Goal: Task Accomplishment & Management: Manage account settings

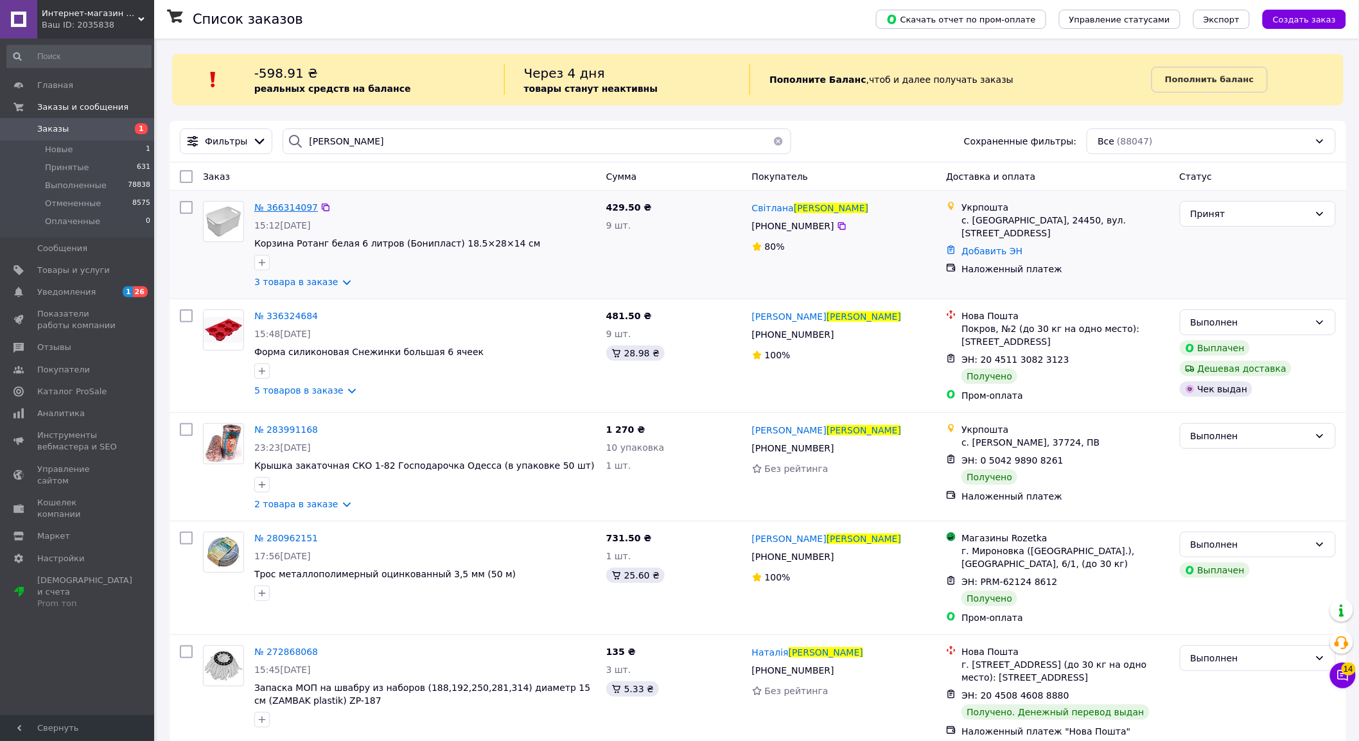
type input "[PERSON_NAME]"
click at [285, 203] on span "№ 366314097" at bounding box center [286, 207] width 64 height 10
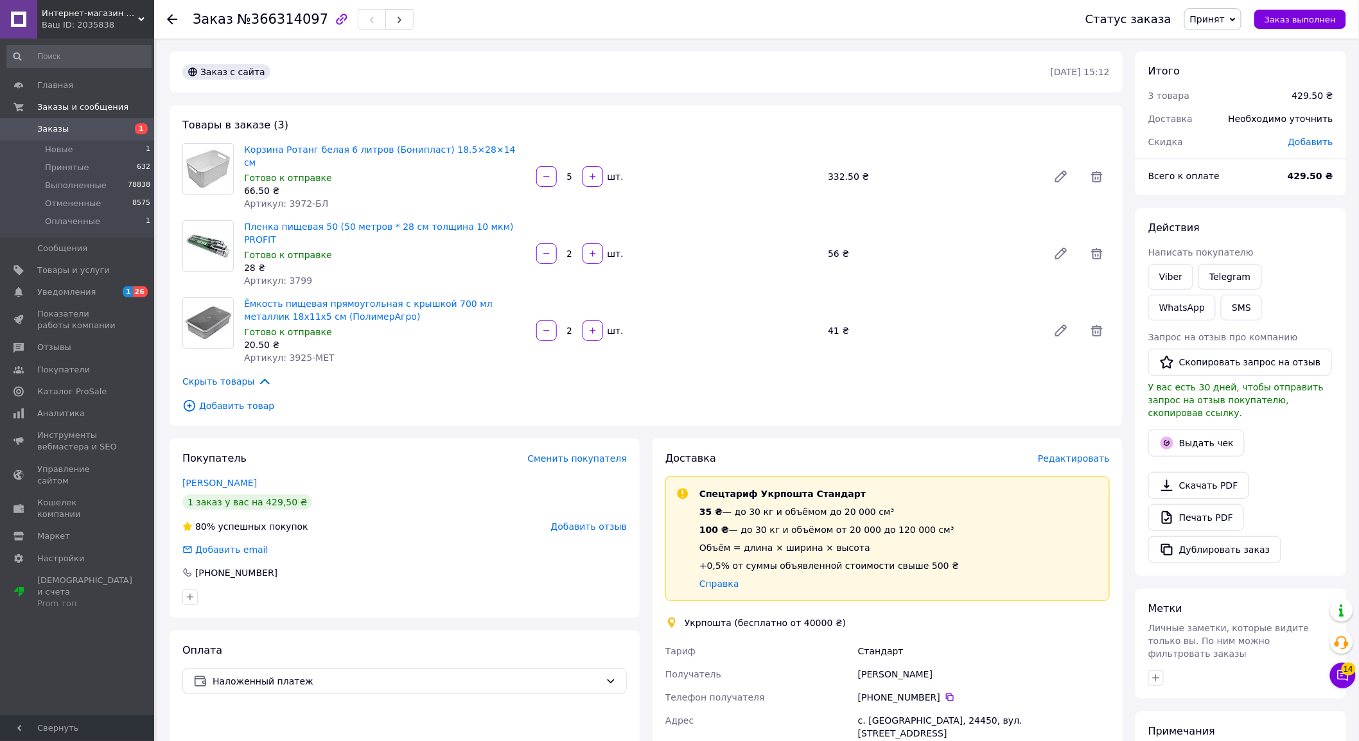
click at [1076, 453] on span "Редактировать" at bounding box center [1074, 458] width 72 height 10
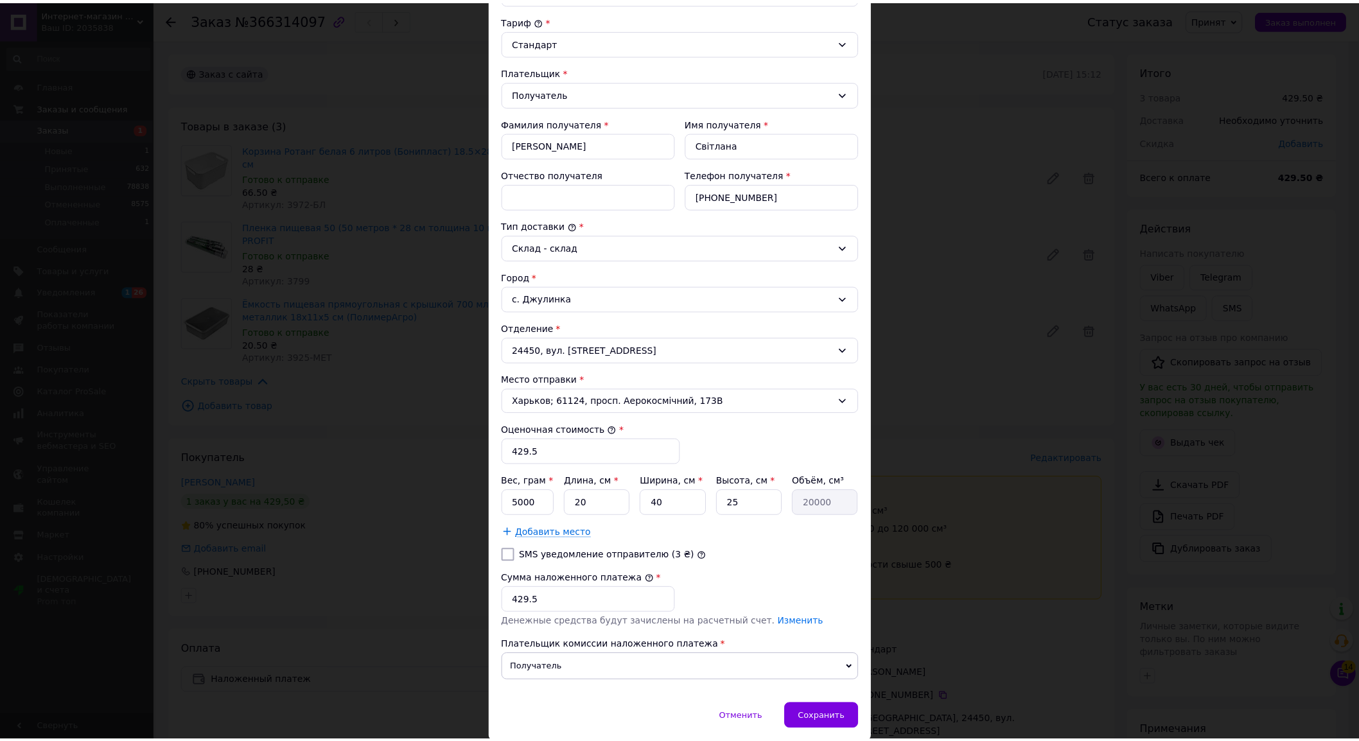
scroll to position [143, 0]
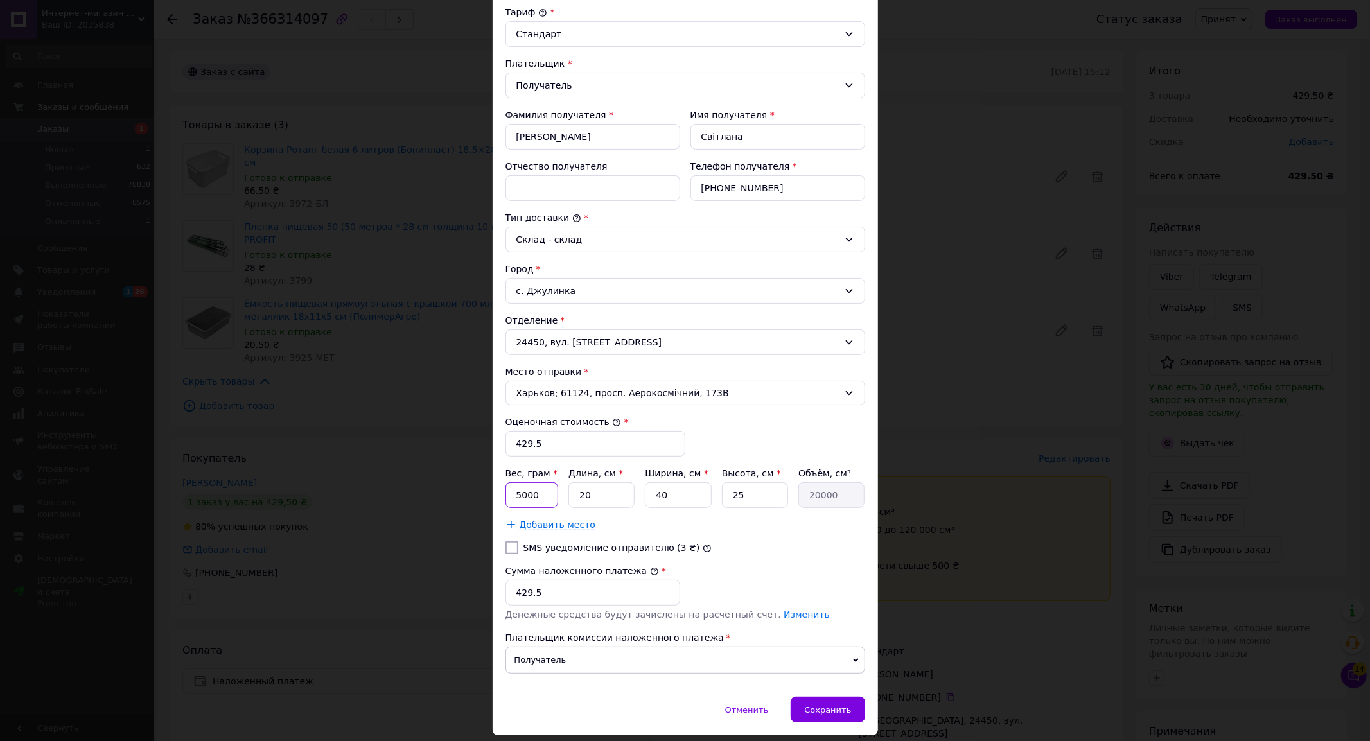
click at [528, 496] on input "5000" at bounding box center [531, 495] width 53 height 26
type input "2080"
type input "3"
type input "3000"
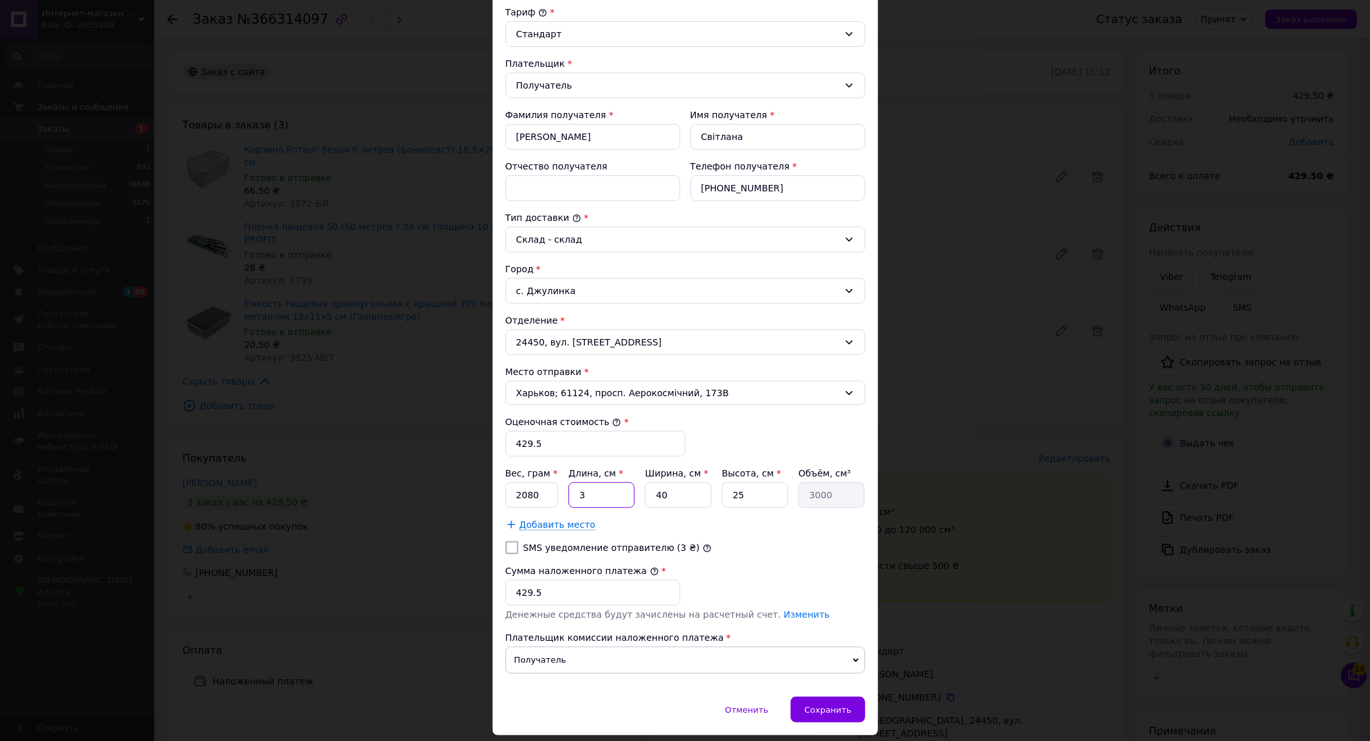
type input "39"
type input "39000"
type input "39"
type input "2"
type input "1950"
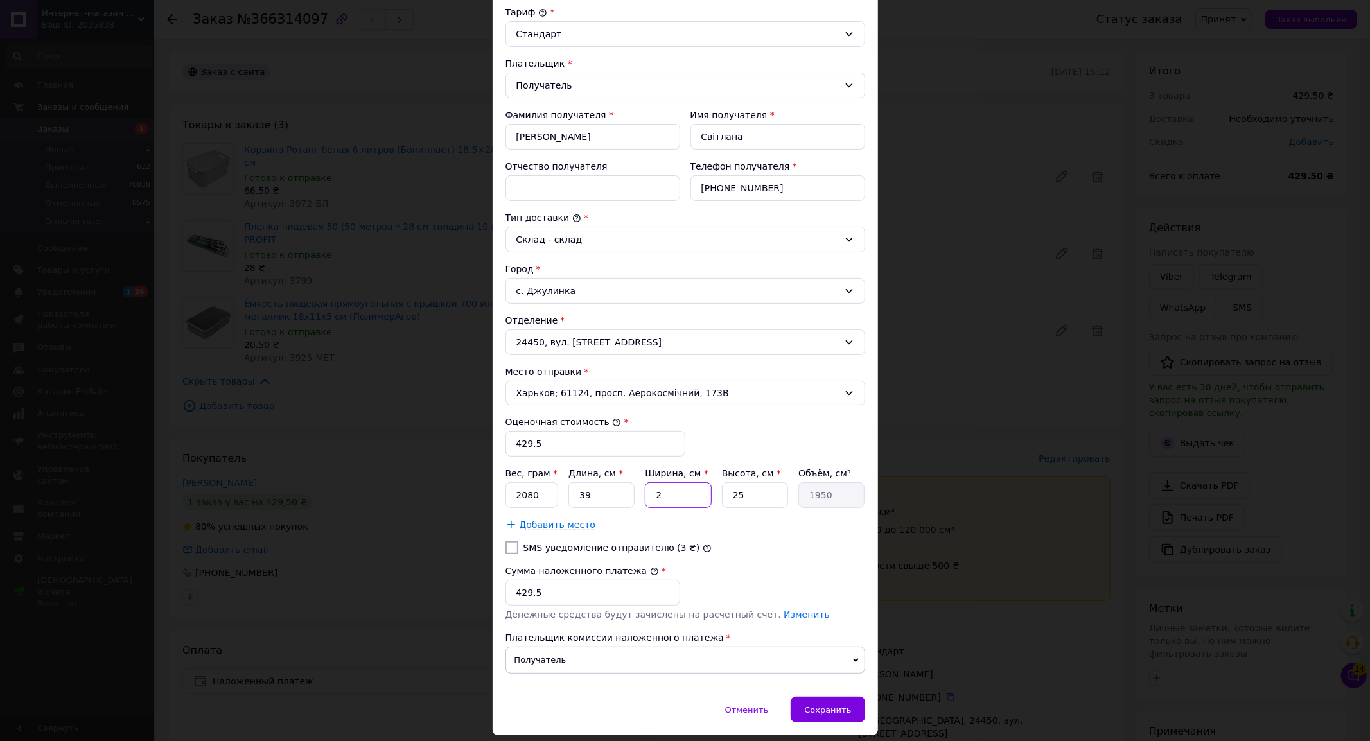
type input "28"
type input "27300"
type input "28"
type input "2"
type input "2184"
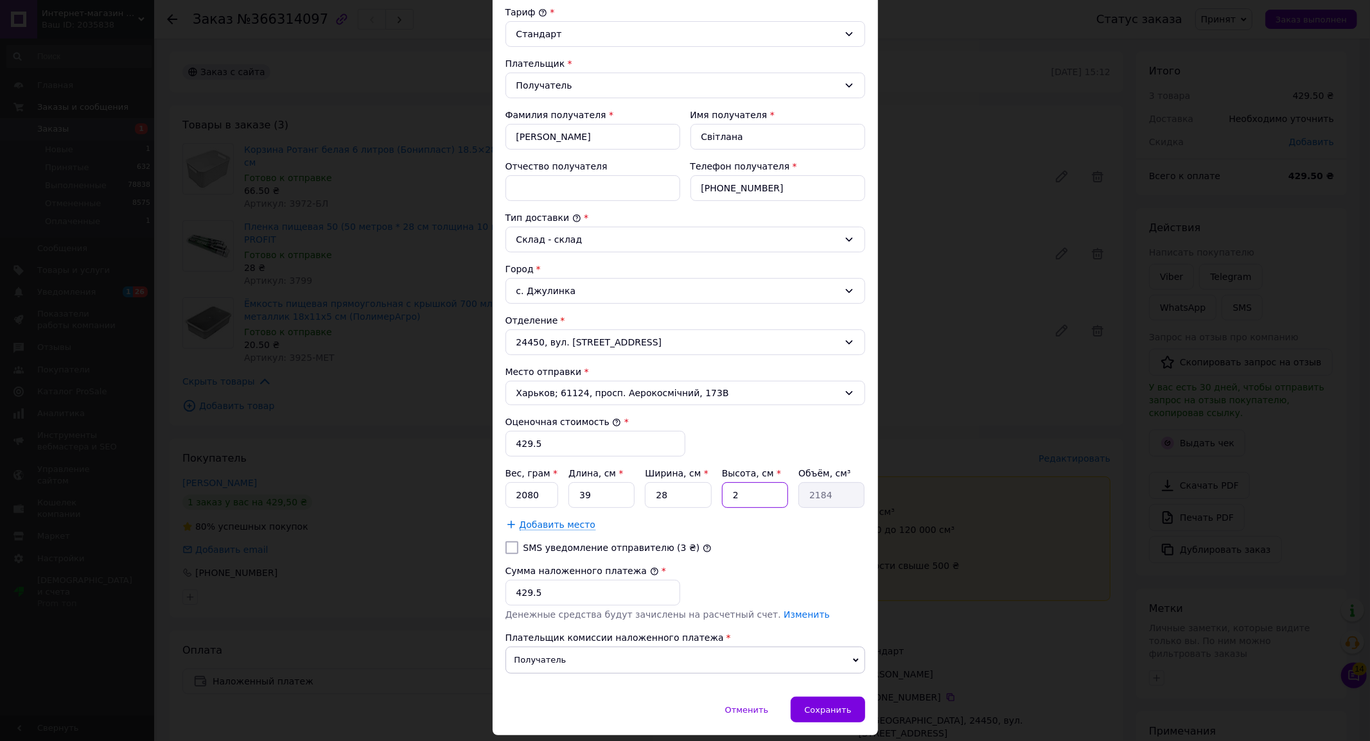
type input "25"
type input "27300"
click at [856, 709] on div "Сохранить" at bounding box center [828, 710] width 74 height 26
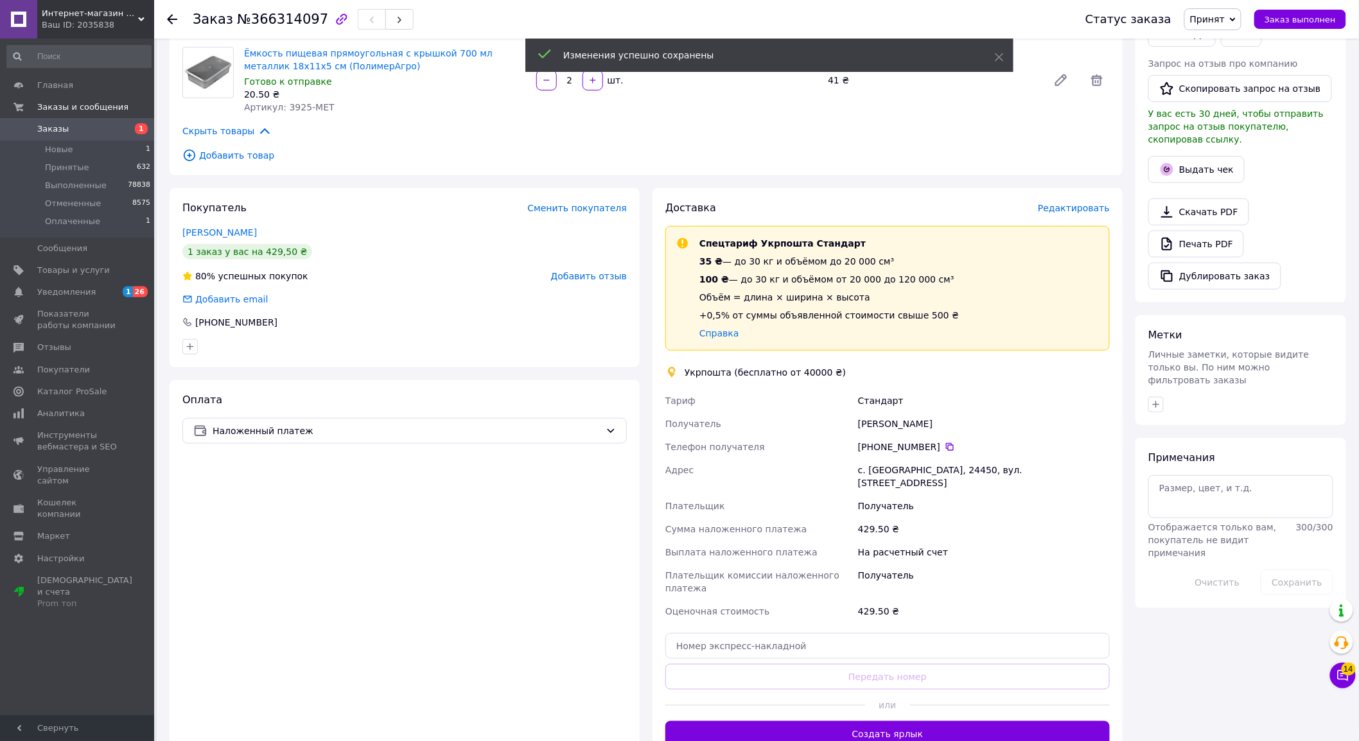
scroll to position [285, 0]
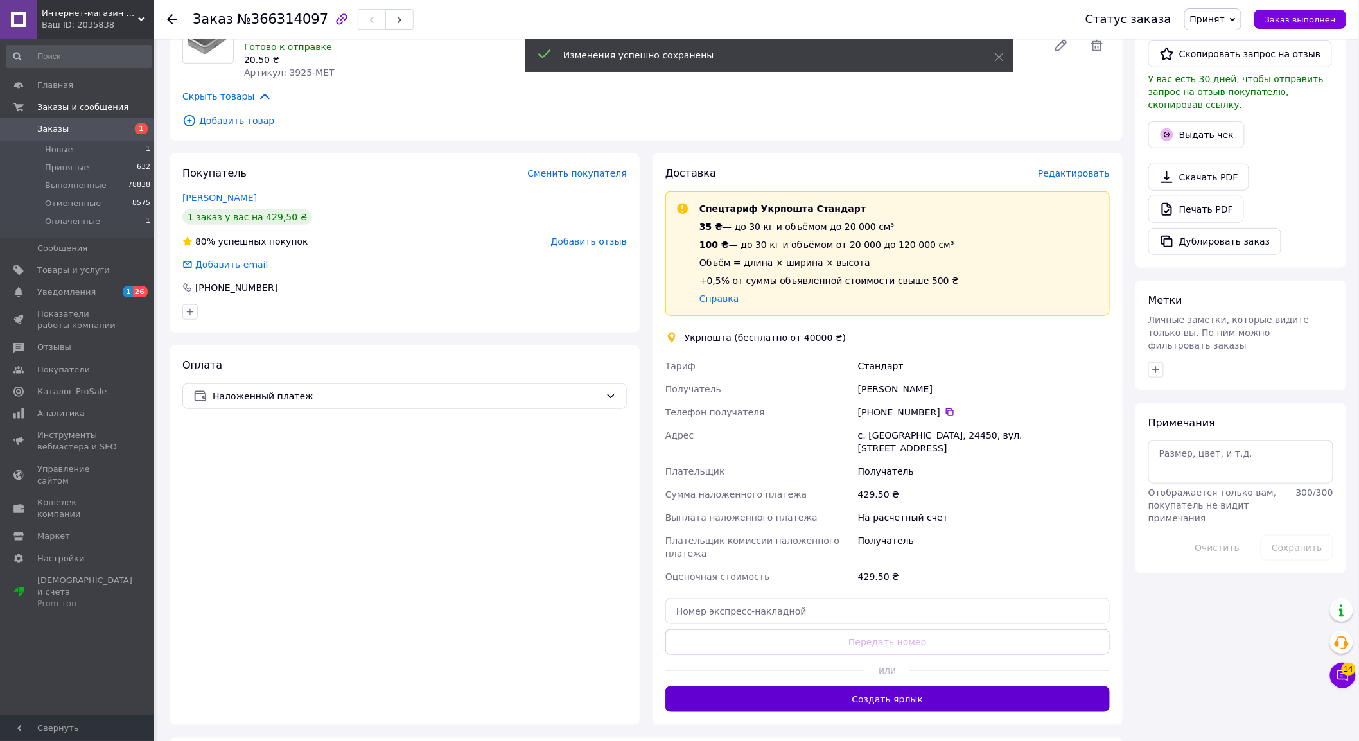
click at [863, 687] on button "Создать ярлык" at bounding box center [887, 700] width 444 height 26
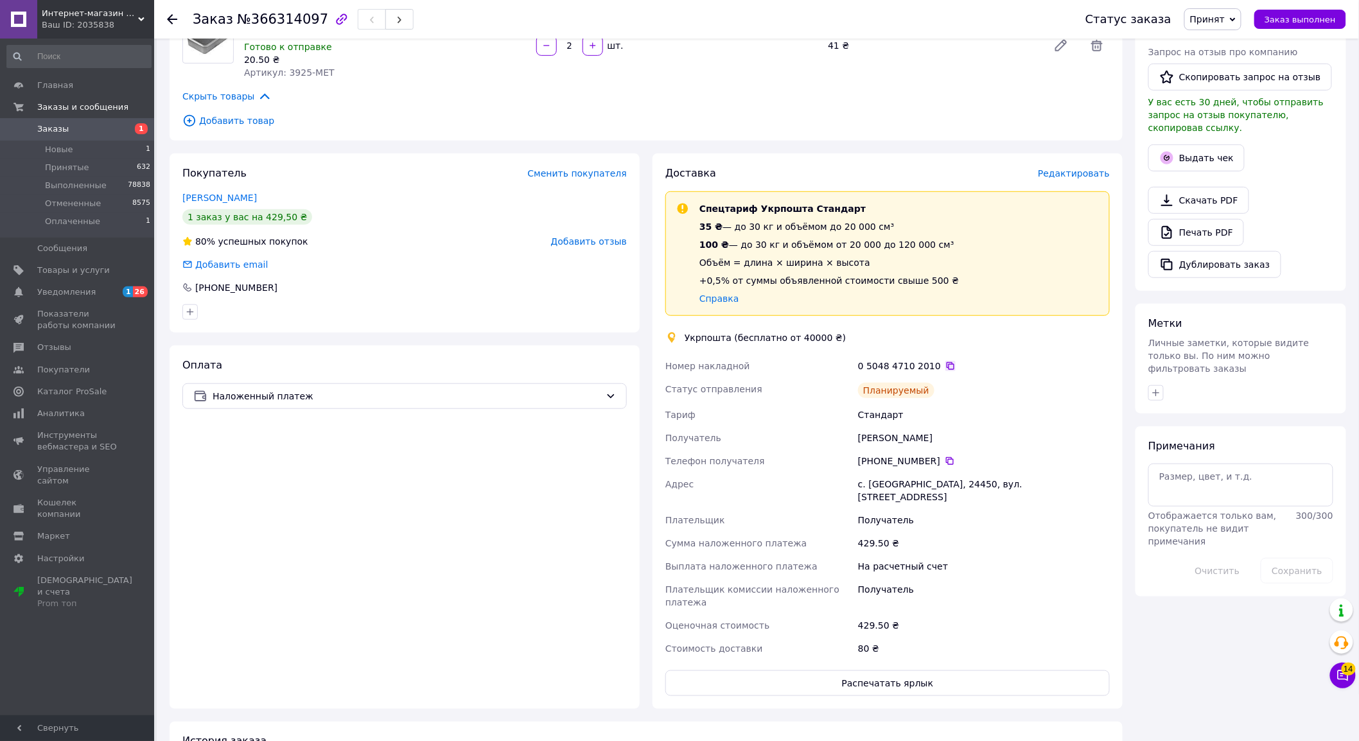
click at [945, 361] on icon at bounding box center [950, 366] width 10 height 10
click at [897, 426] on div "[PERSON_NAME]" at bounding box center [984, 437] width 257 height 23
copy div "[PERSON_NAME]"
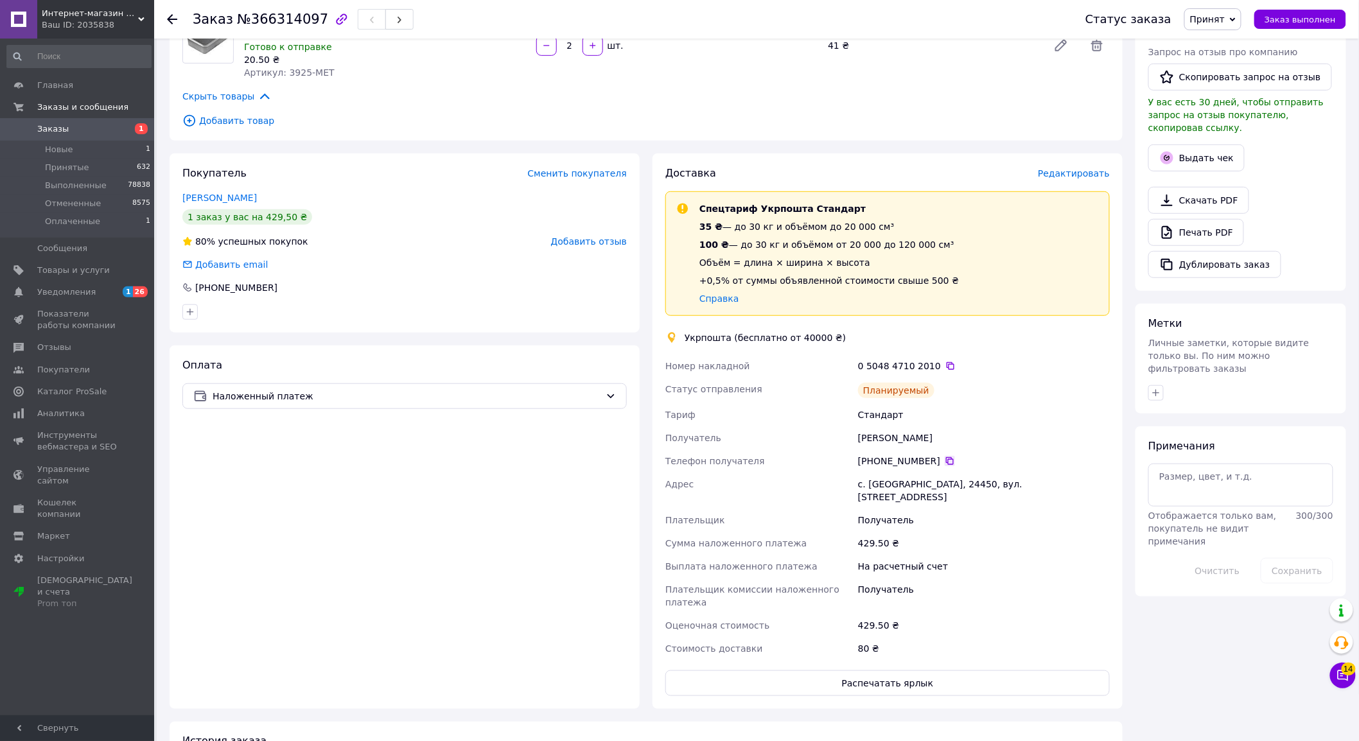
click at [946, 457] on icon at bounding box center [950, 461] width 8 height 8
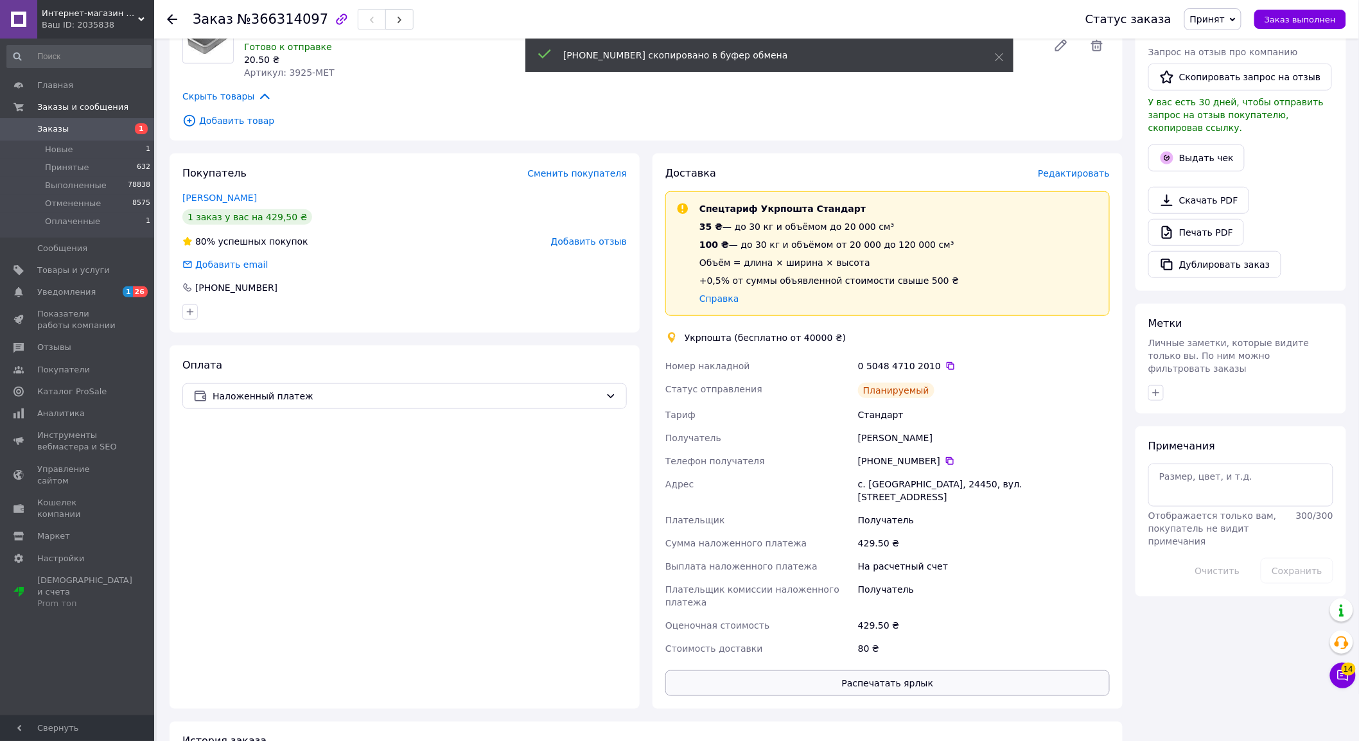
click at [935, 671] on button "Распечатать ярлык" at bounding box center [887, 684] width 444 height 26
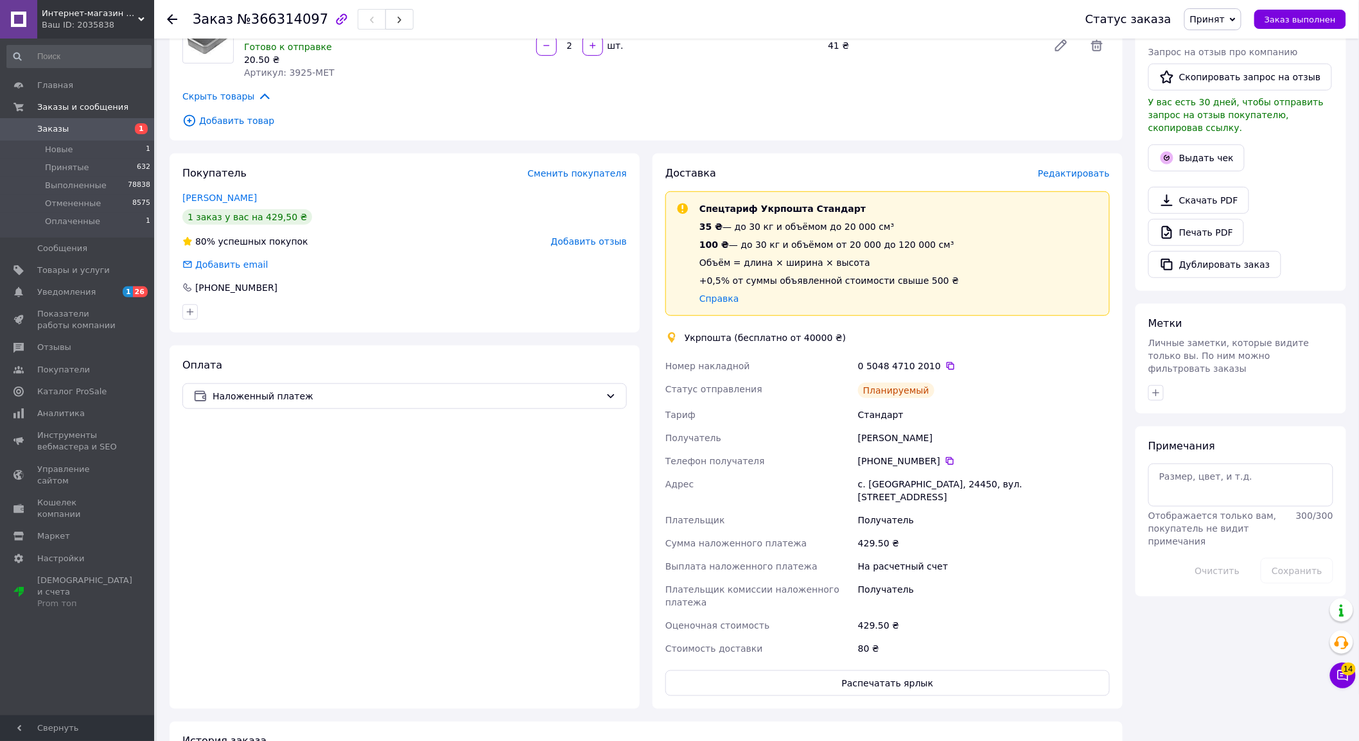
click at [73, 130] on span "Заказы" at bounding box center [78, 129] width 82 height 12
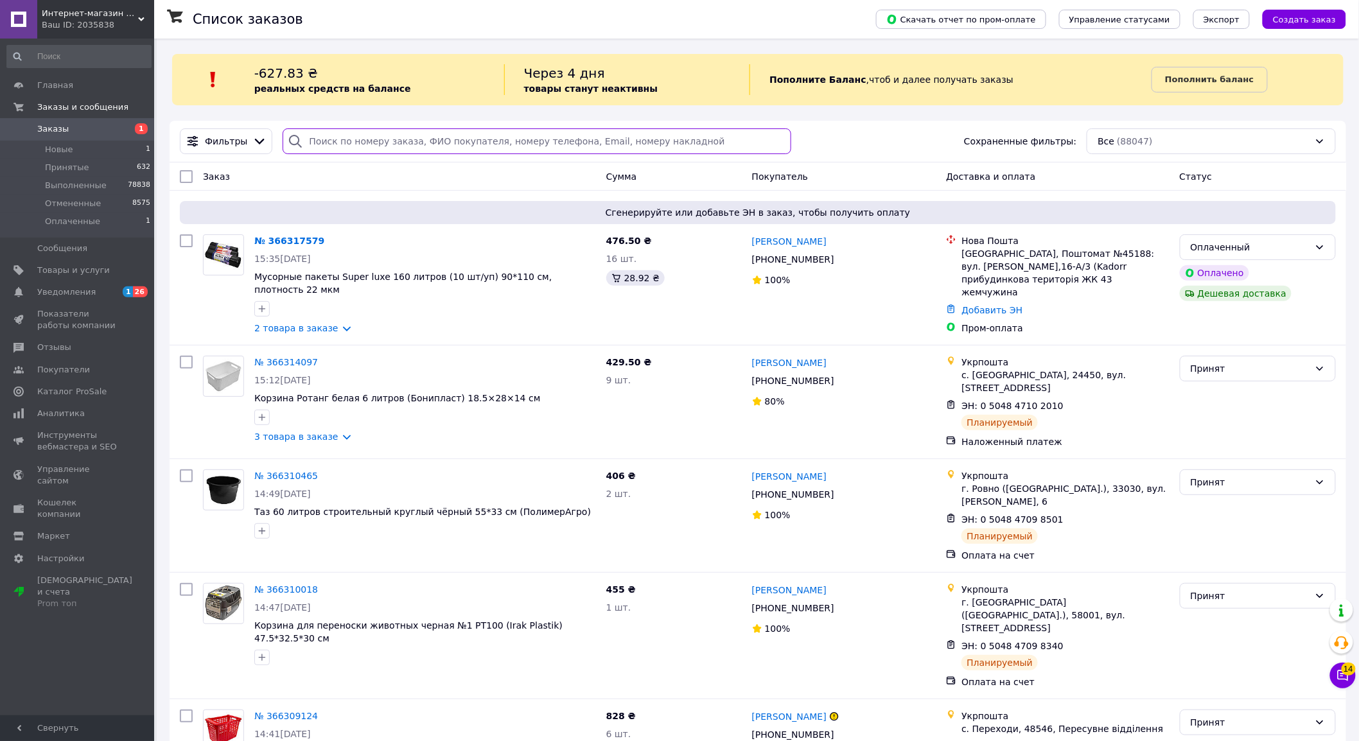
click at [355, 146] on input "search" at bounding box center [537, 141] width 508 height 26
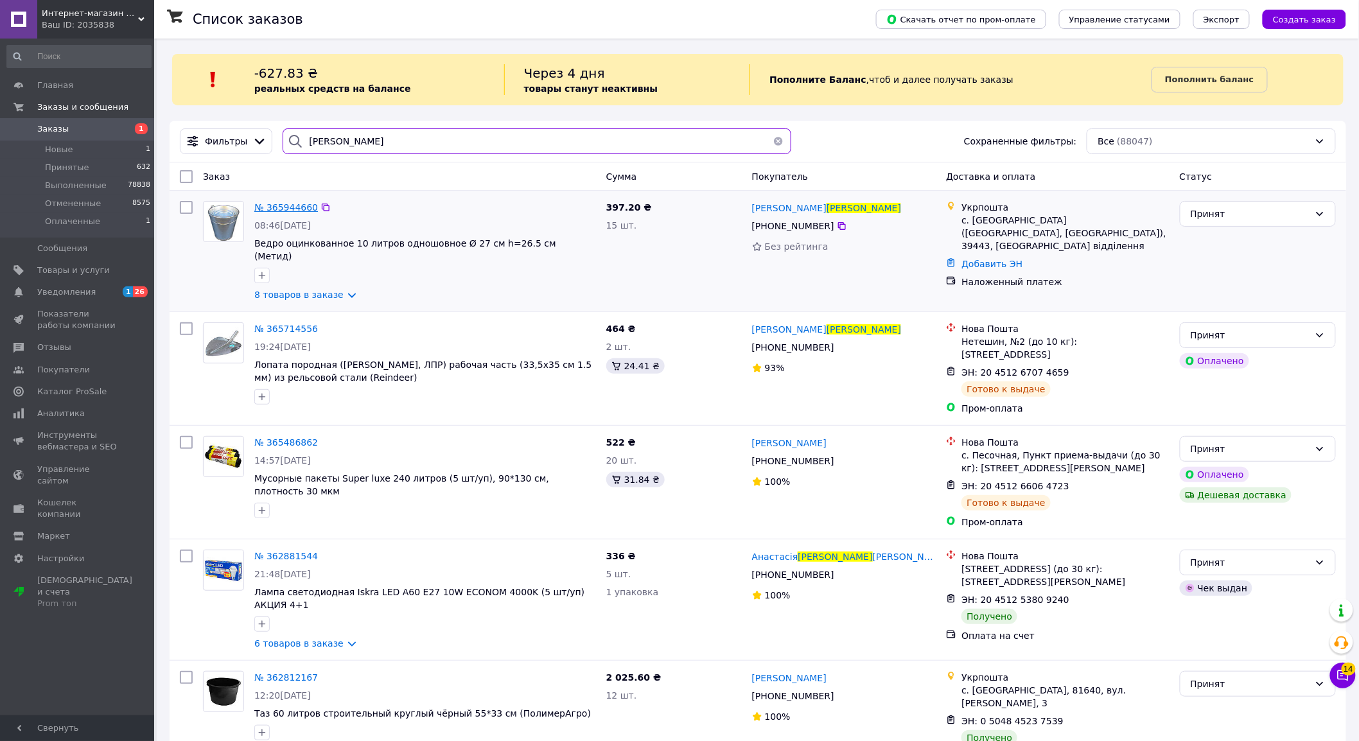
type input "[PERSON_NAME]"
click at [270, 209] on span "№ 365944660" at bounding box center [286, 207] width 64 height 10
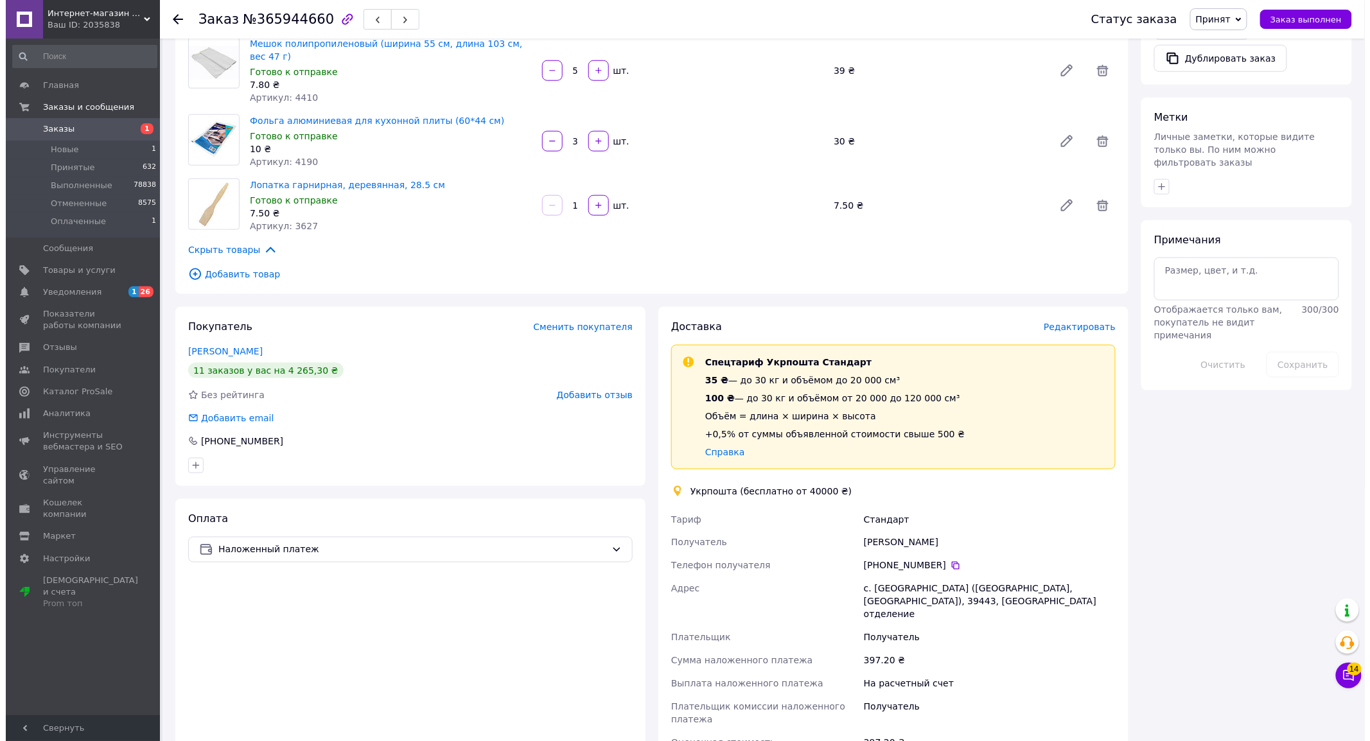
scroll to position [570, 0]
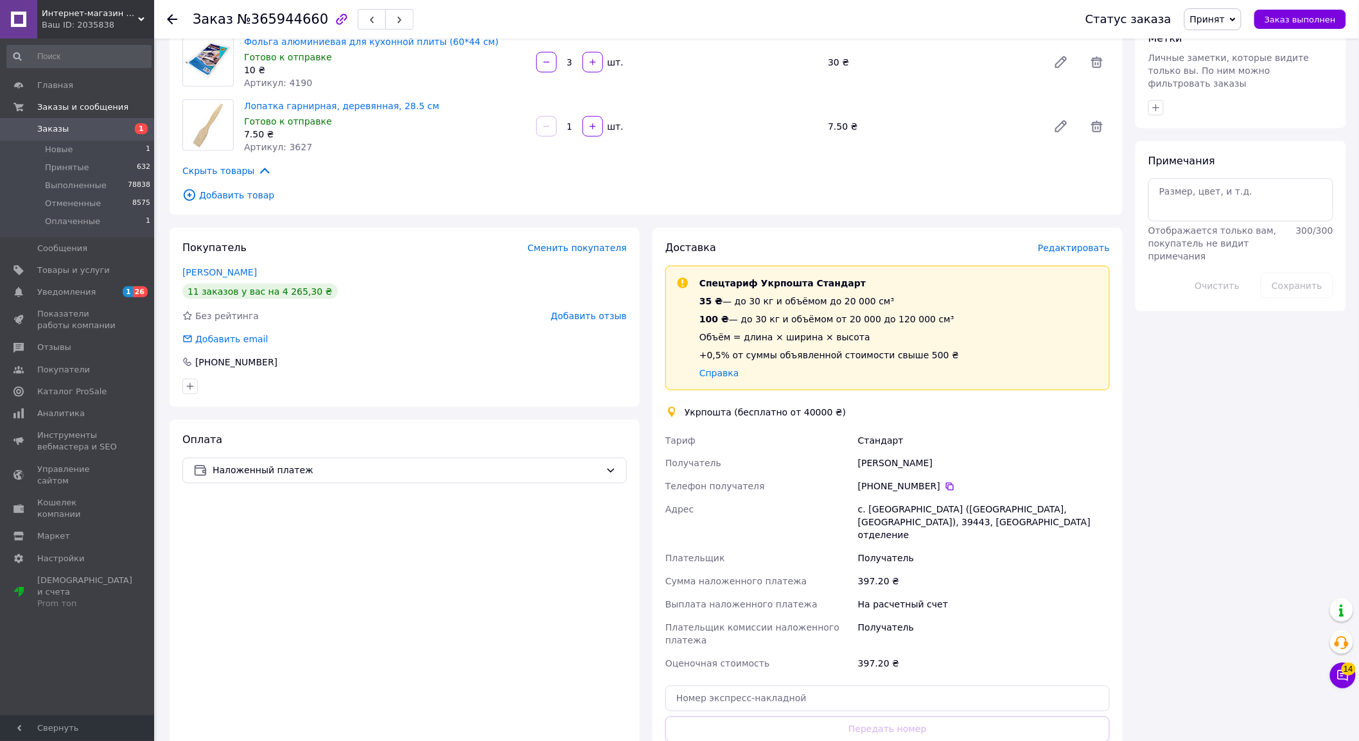
click at [1079, 245] on div "Доставка Редактировать Спецтариф Укрпошта Стандарт 35 ₴ — до 30 кг и объёмом до…" at bounding box center [887, 520] width 444 height 559
click at [1075, 243] on span "Редактировать" at bounding box center [1074, 248] width 72 height 10
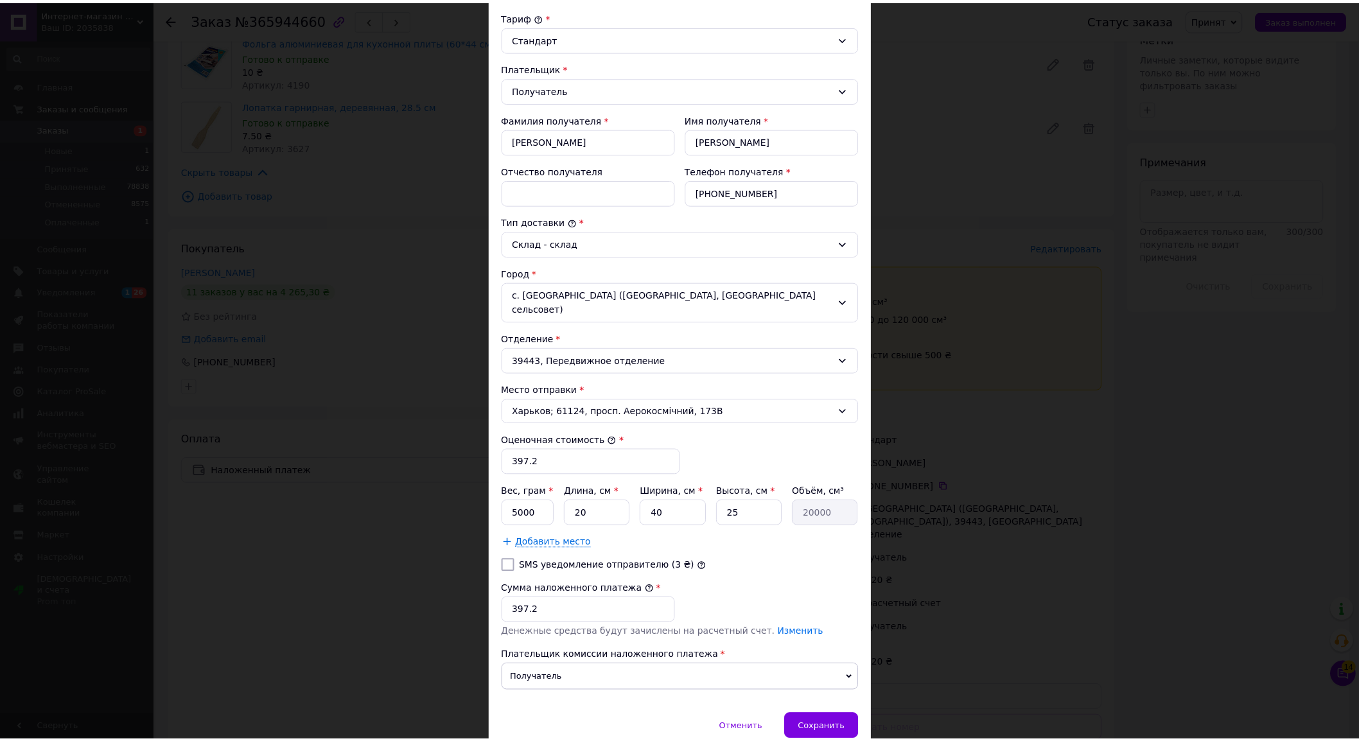
scroll to position [143, 0]
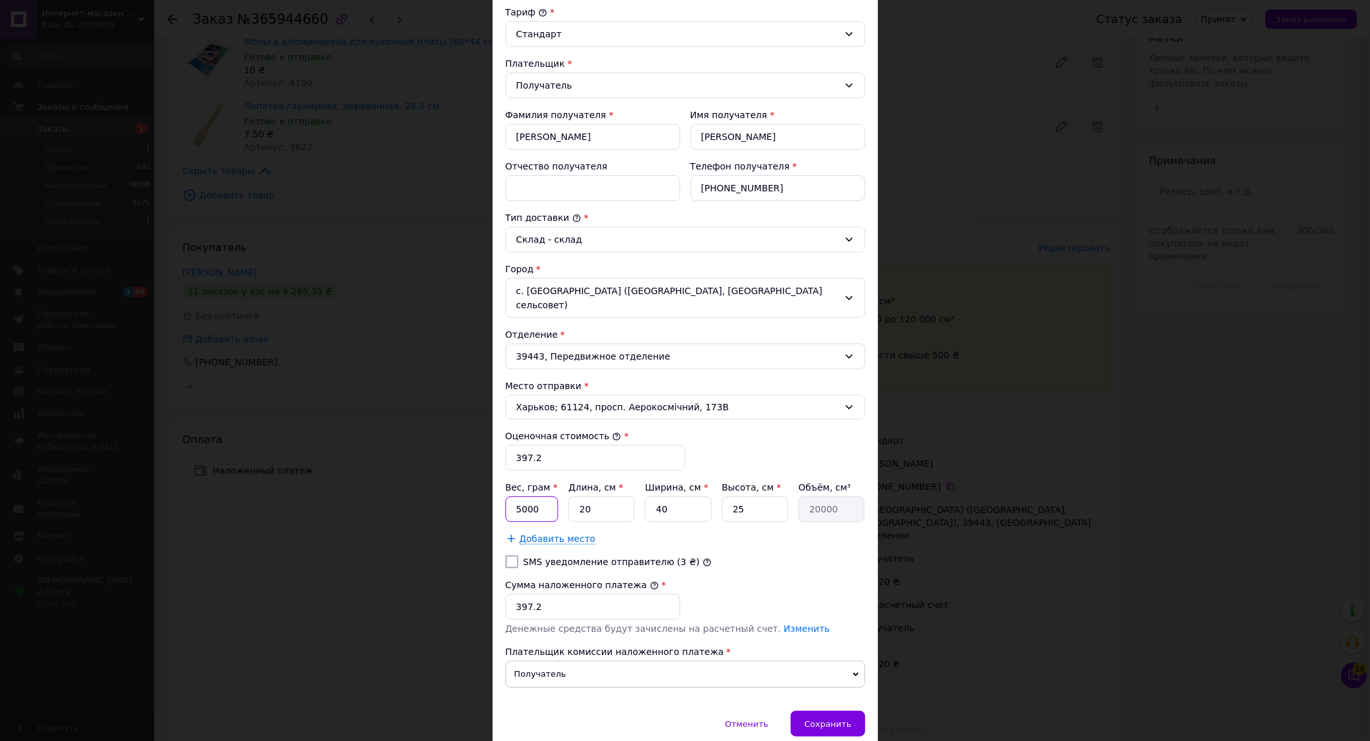
click at [541, 496] on input "5000" at bounding box center [531, 509] width 53 height 26
type input "2600"
type input "3"
type input "3000"
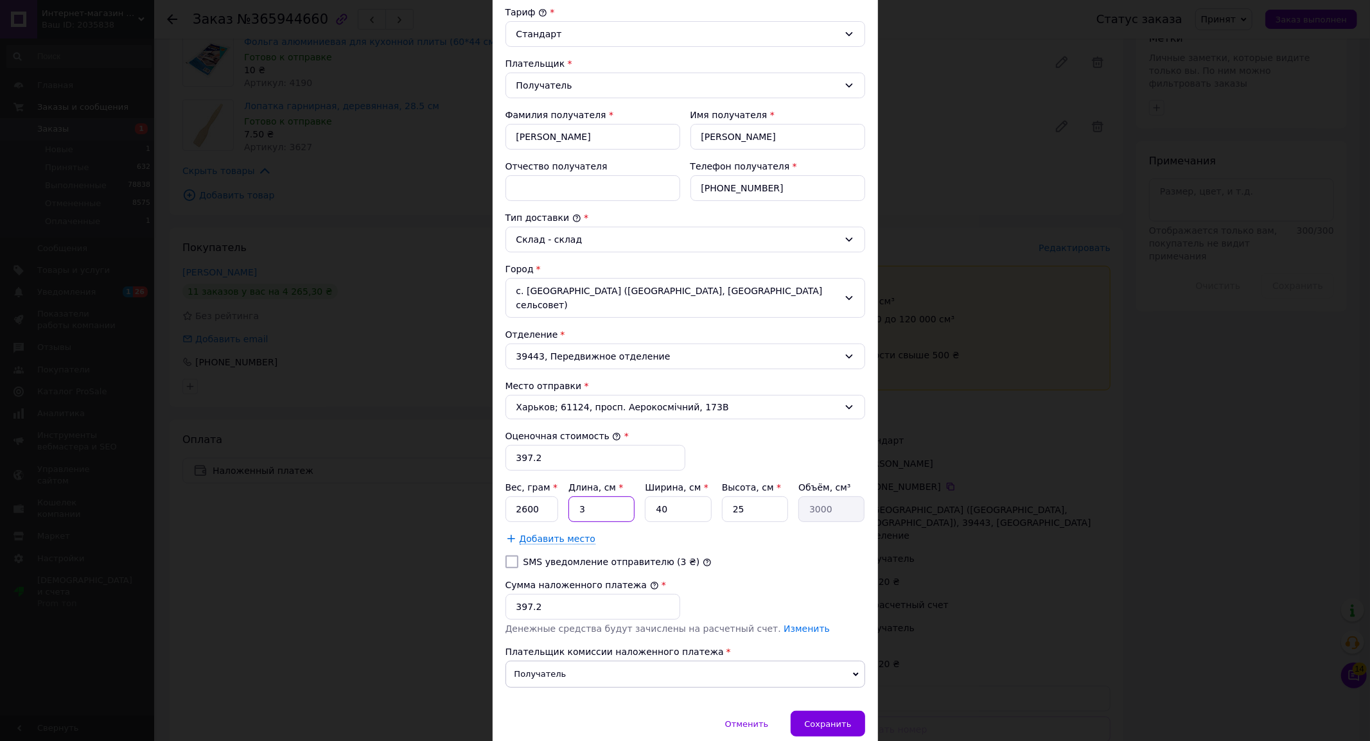
type input "37"
type input "37000"
type input "37"
type input "3"
type input "2775"
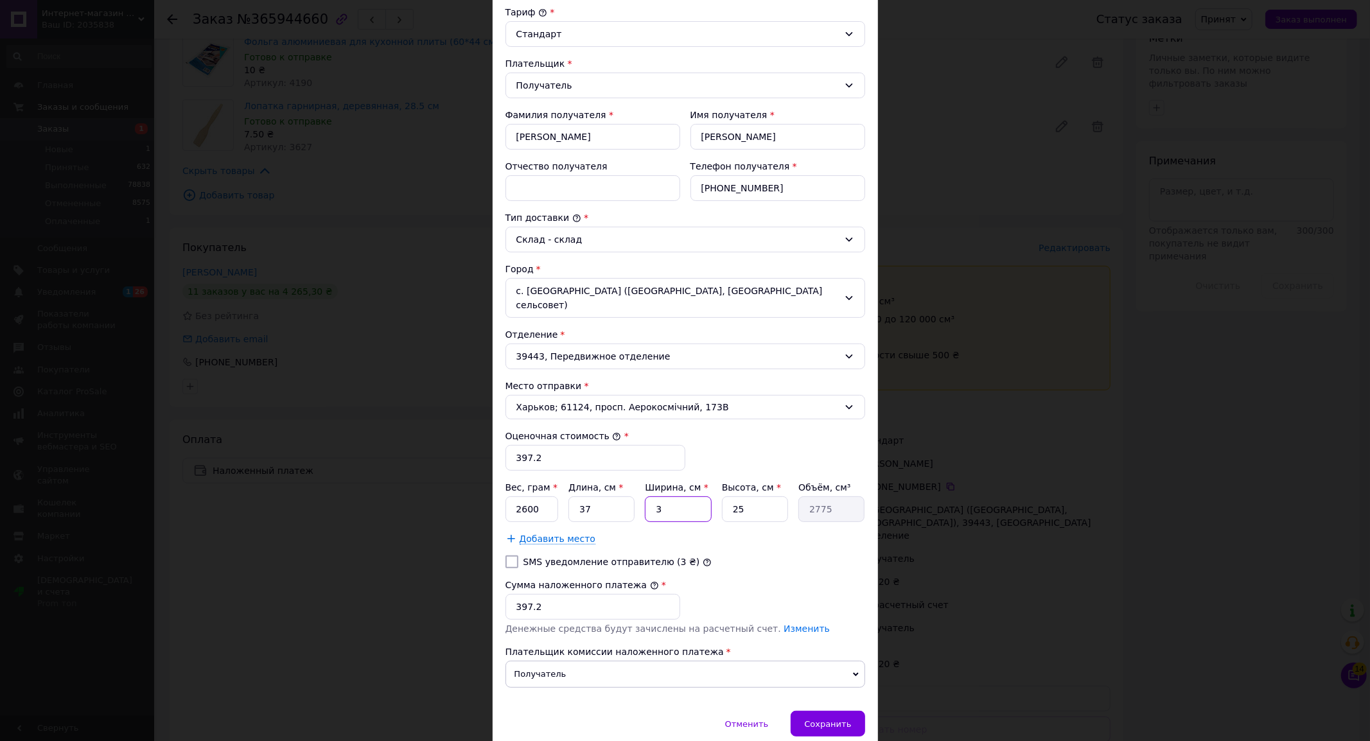
type input "37"
type input "34225"
type input "37"
type input "3"
type input "4107"
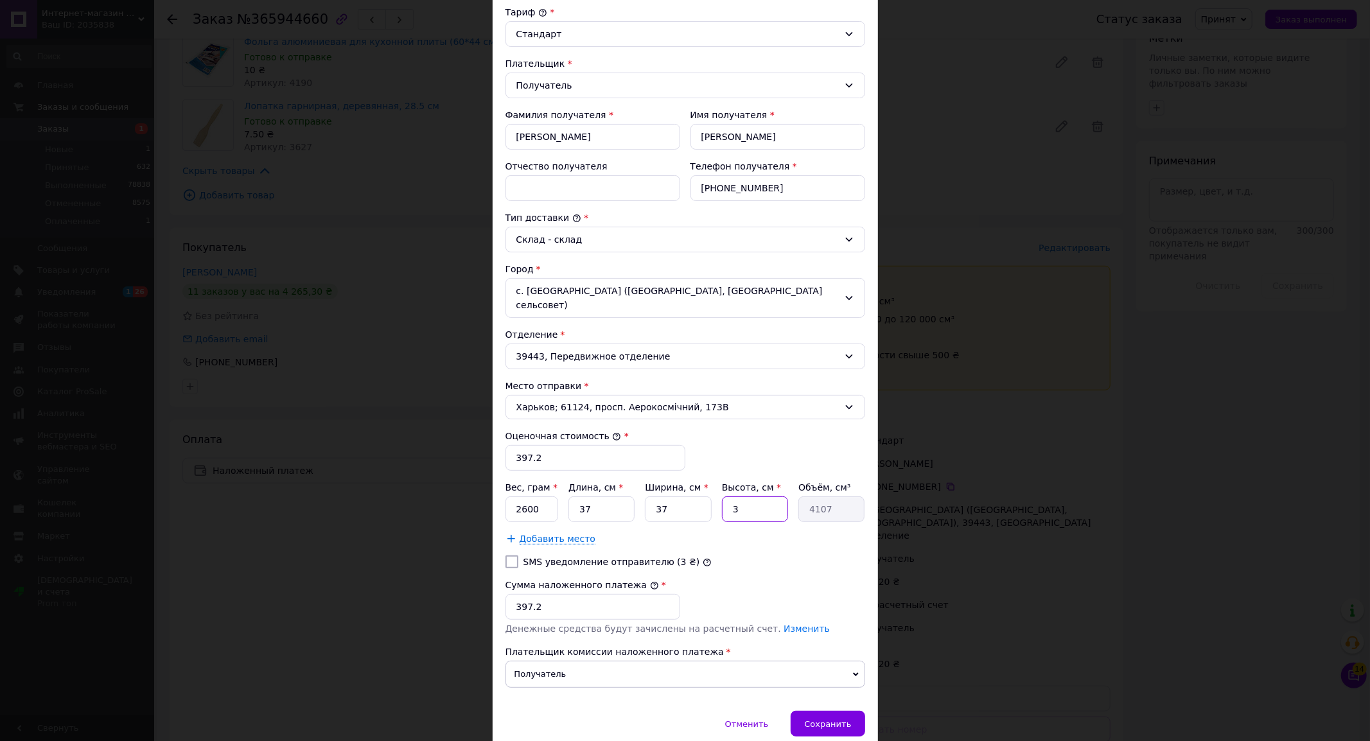
type input "31"
type input "42439"
type input "31"
click at [856, 711] on div "Сохранить" at bounding box center [828, 724] width 74 height 26
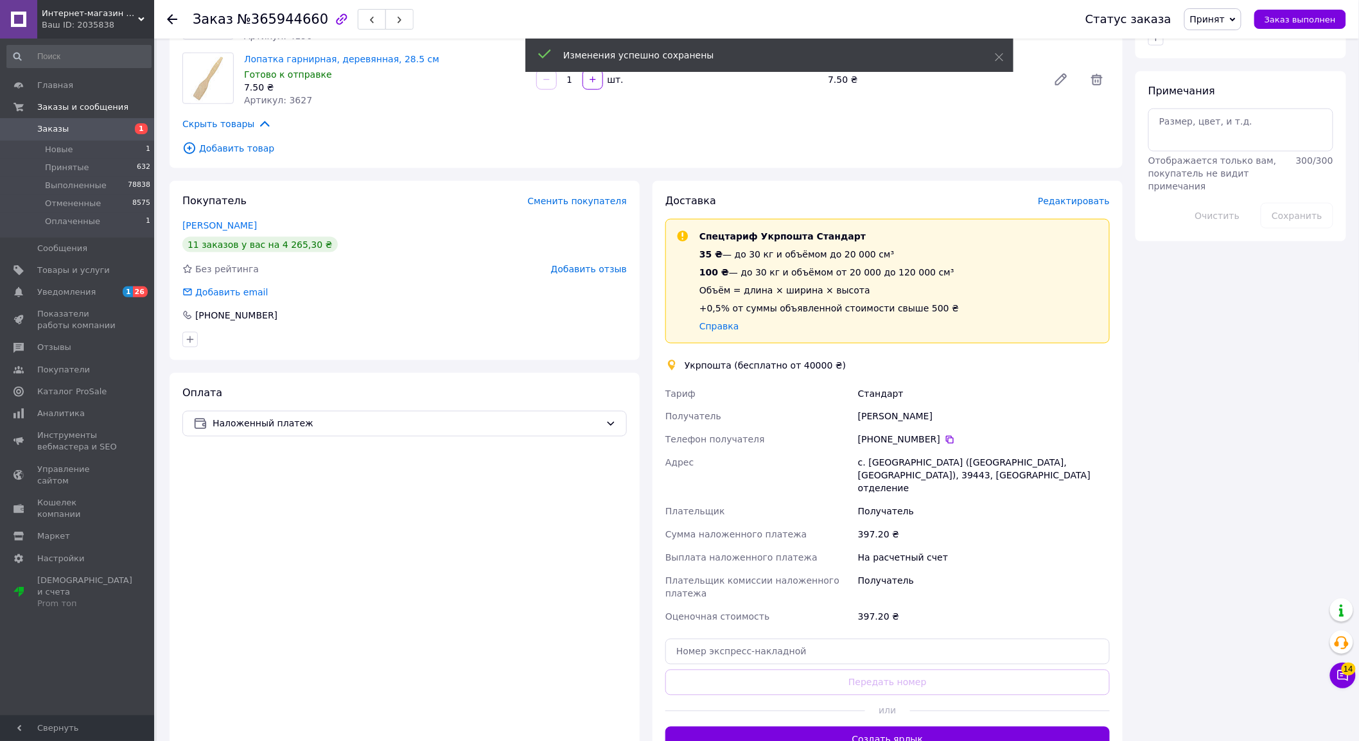
scroll to position [642, 0]
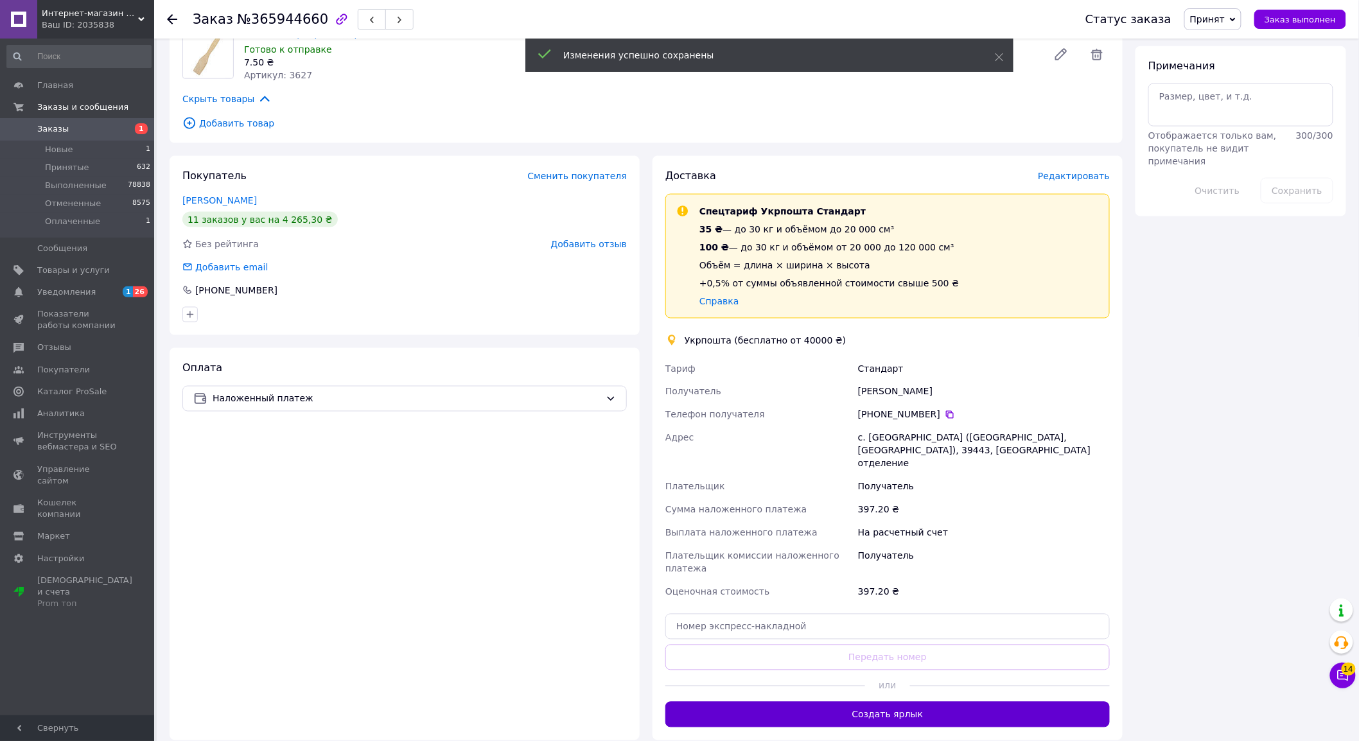
click at [881, 702] on button "Создать ярлык" at bounding box center [887, 715] width 444 height 26
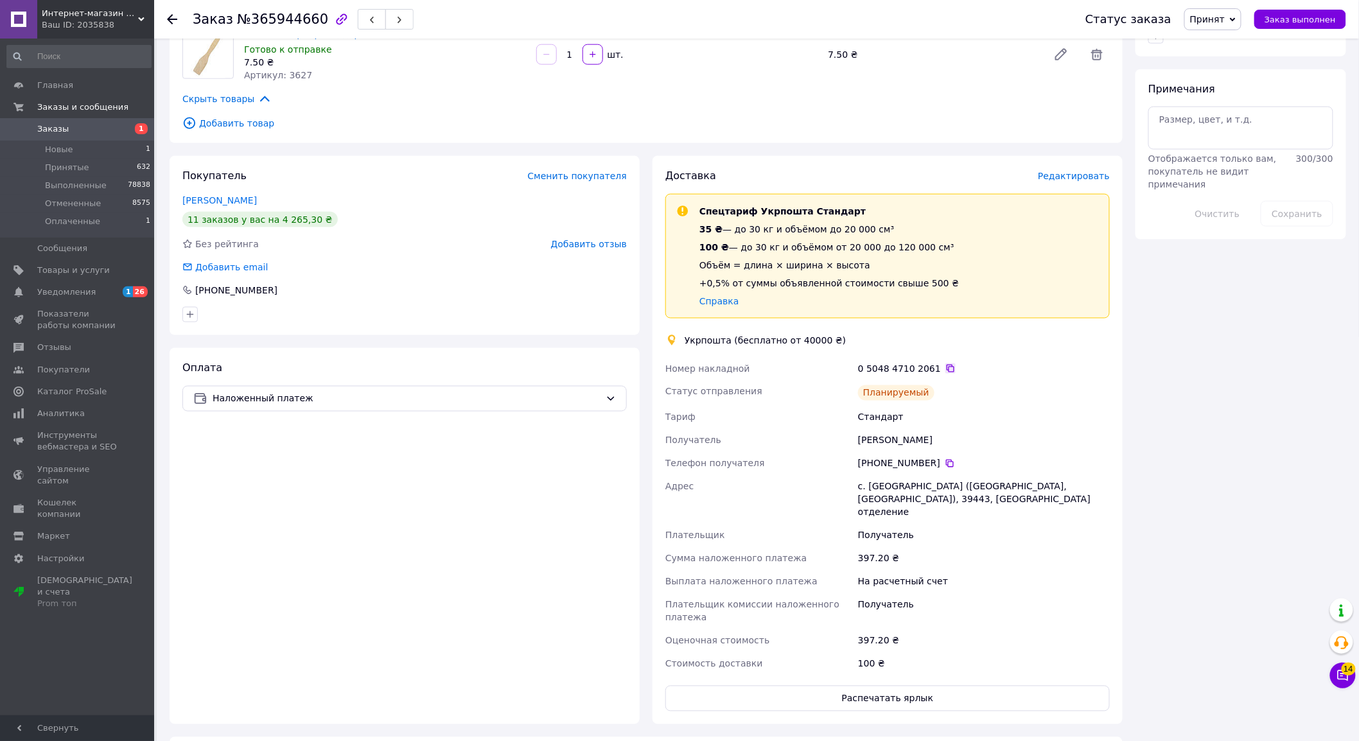
click at [945, 364] on icon at bounding box center [950, 369] width 10 height 10
click at [893, 429] on div "[PERSON_NAME]" at bounding box center [984, 440] width 257 height 23
copy div "[PERSON_NAME]"
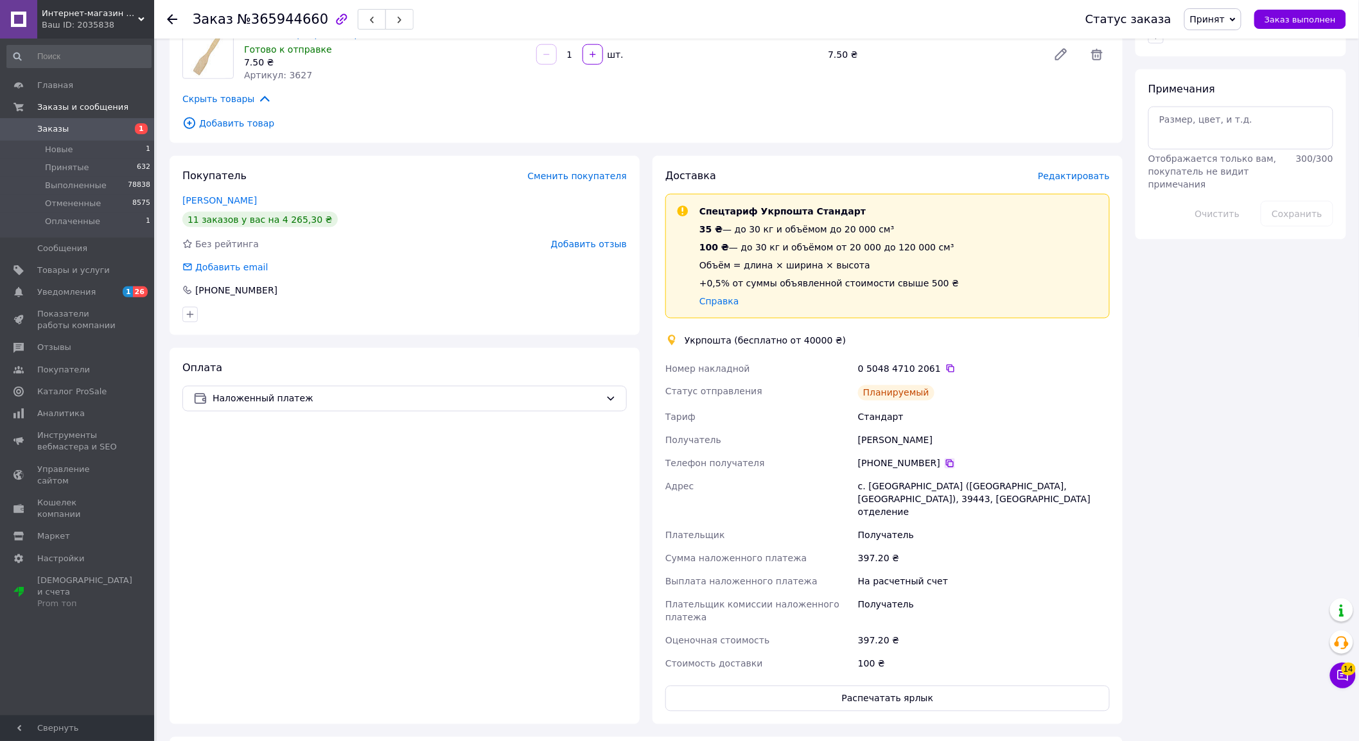
click at [946, 460] on icon at bounding box center [950, 464] width 8 height 8
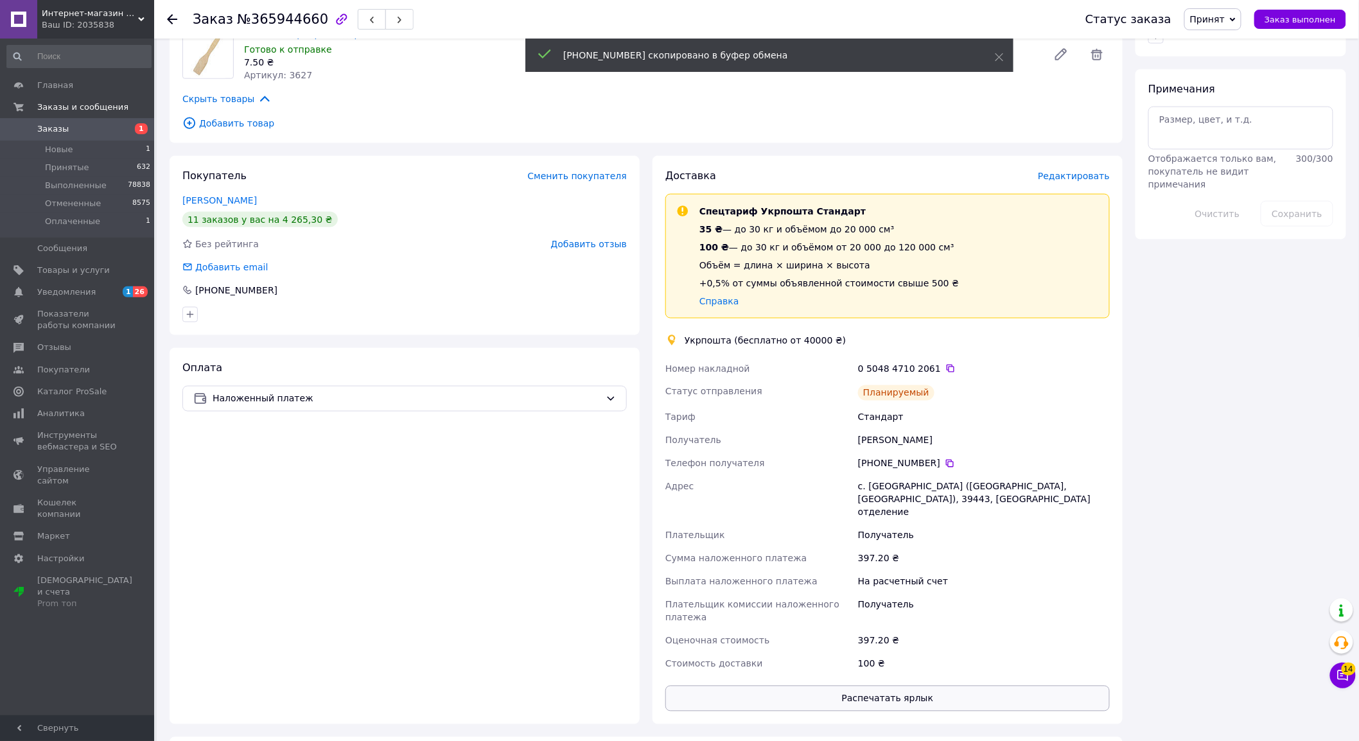
click at [962, 686] on button "Распечатать ярлык" at bounding box center [887, 699] width 444 height 26
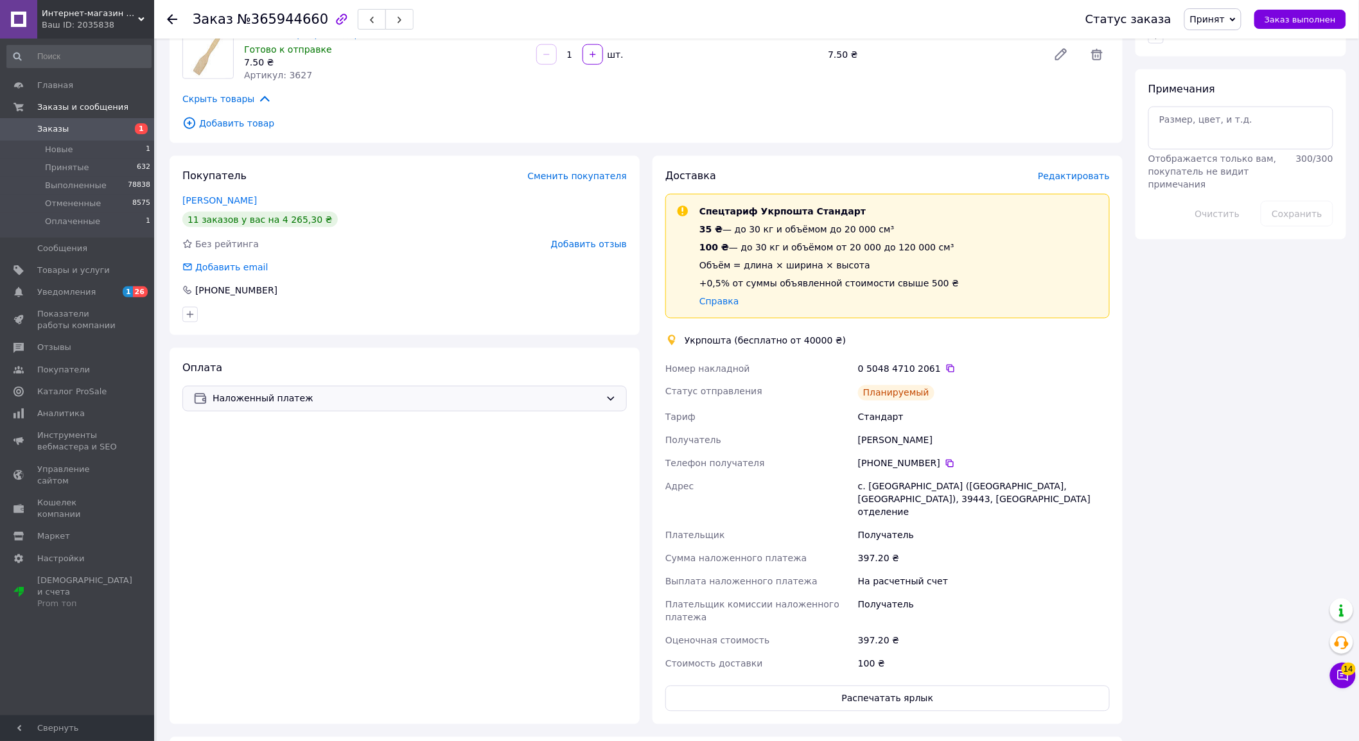
click at [244, 395] on div "Наложенный платеж" at bounding box center [404, 399] width 444 height 26
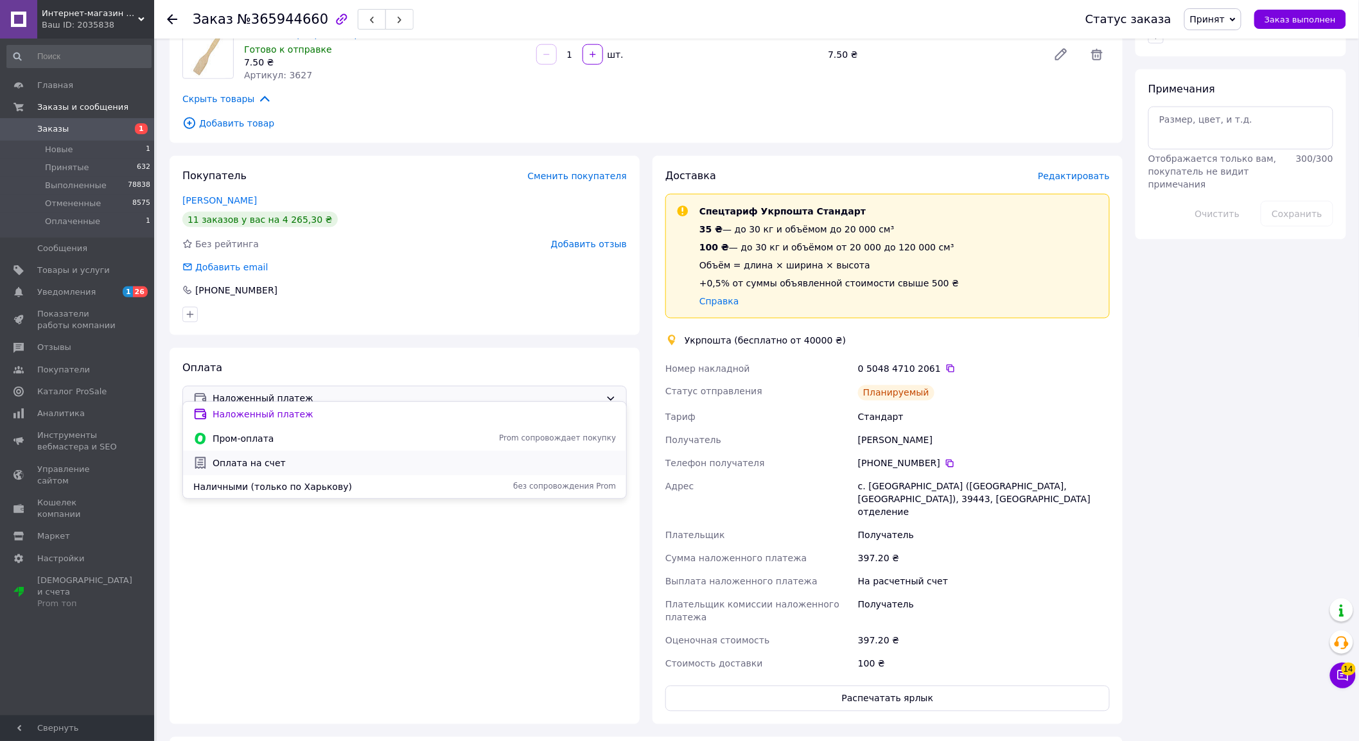
click at [279, 459] on span "Оплата на счет" at bounding box center [414, 463] width 403 height 13
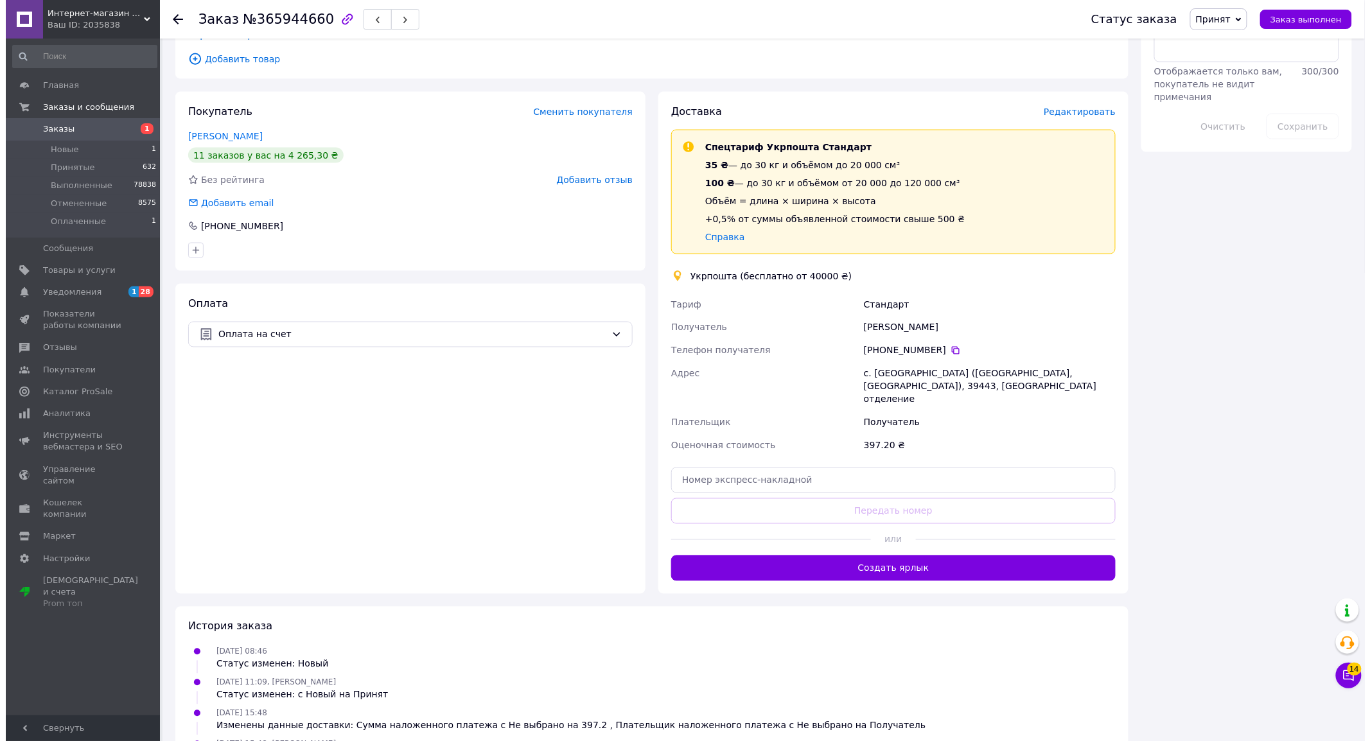
scroll to position [703, 0]
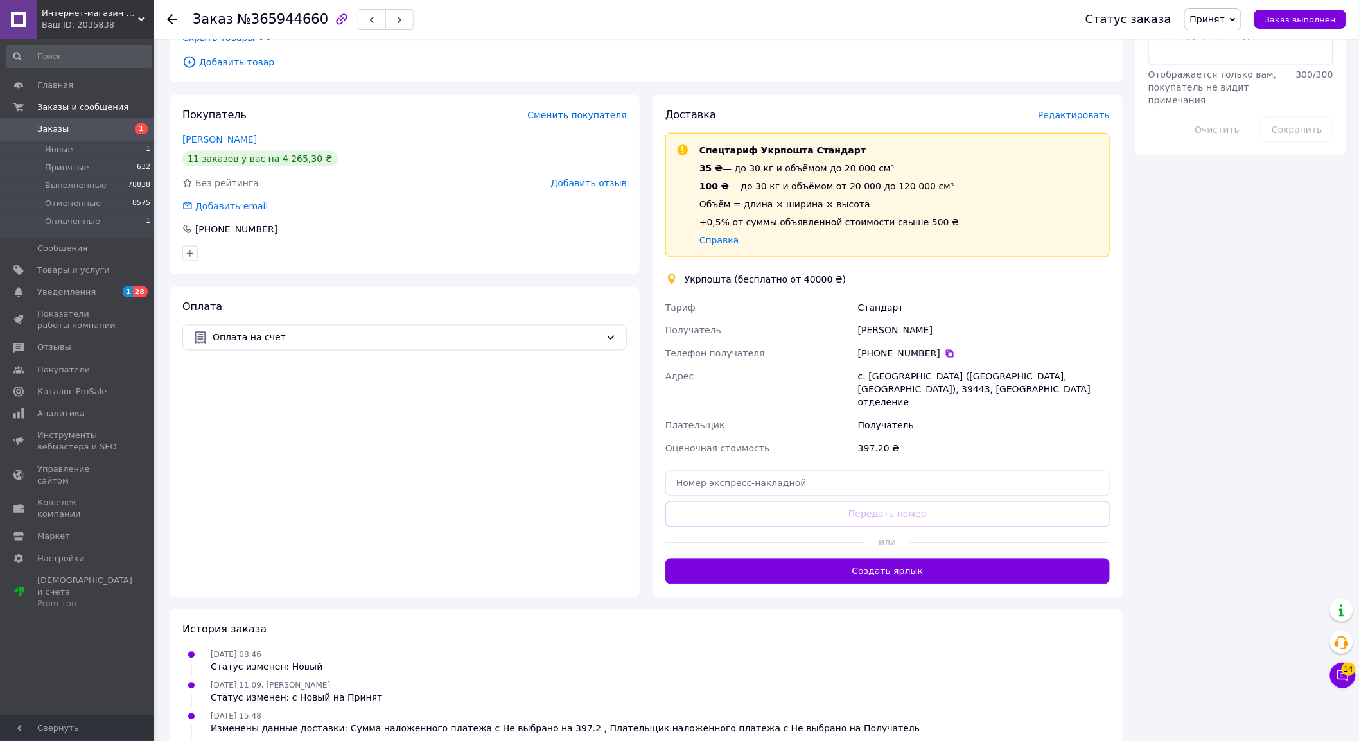
click at [1075, 110] on span "Редактировать" at bounding box center [1074, 115] width 72 height 10
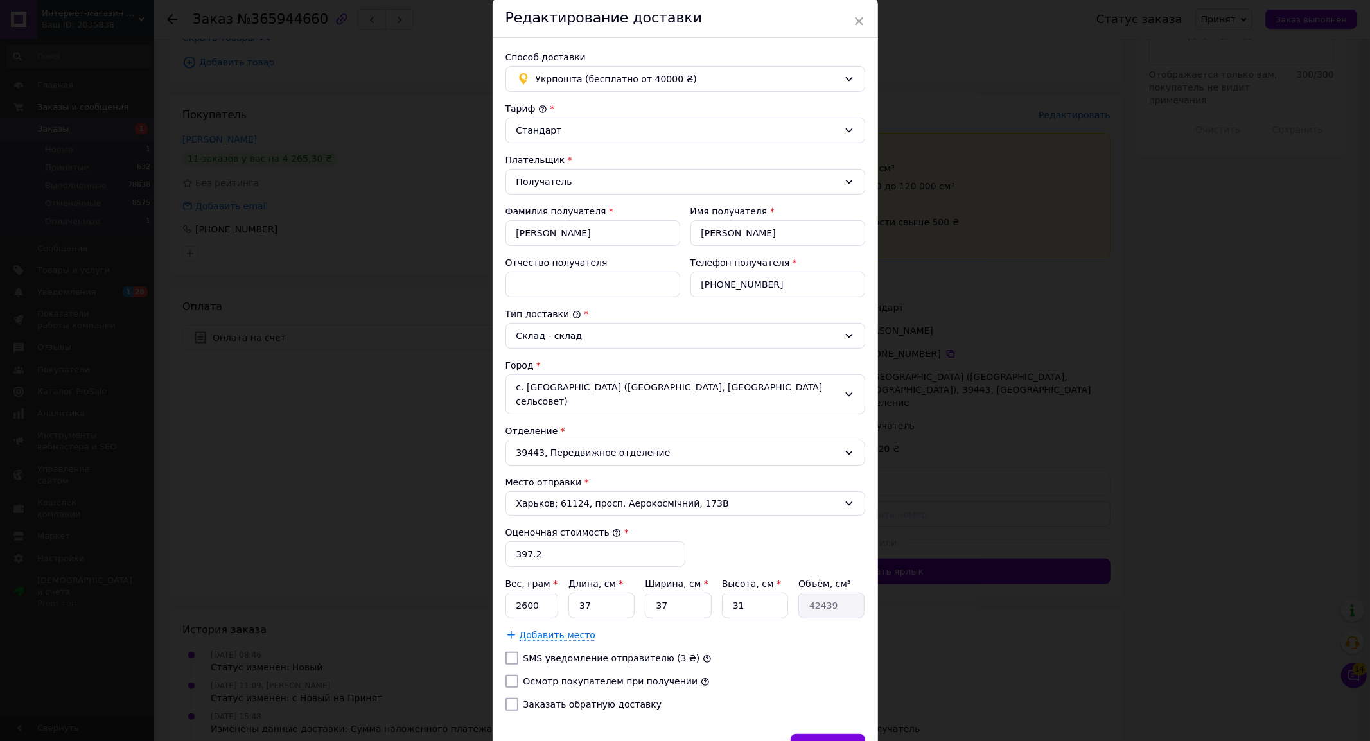
scroll to position [71, 0]
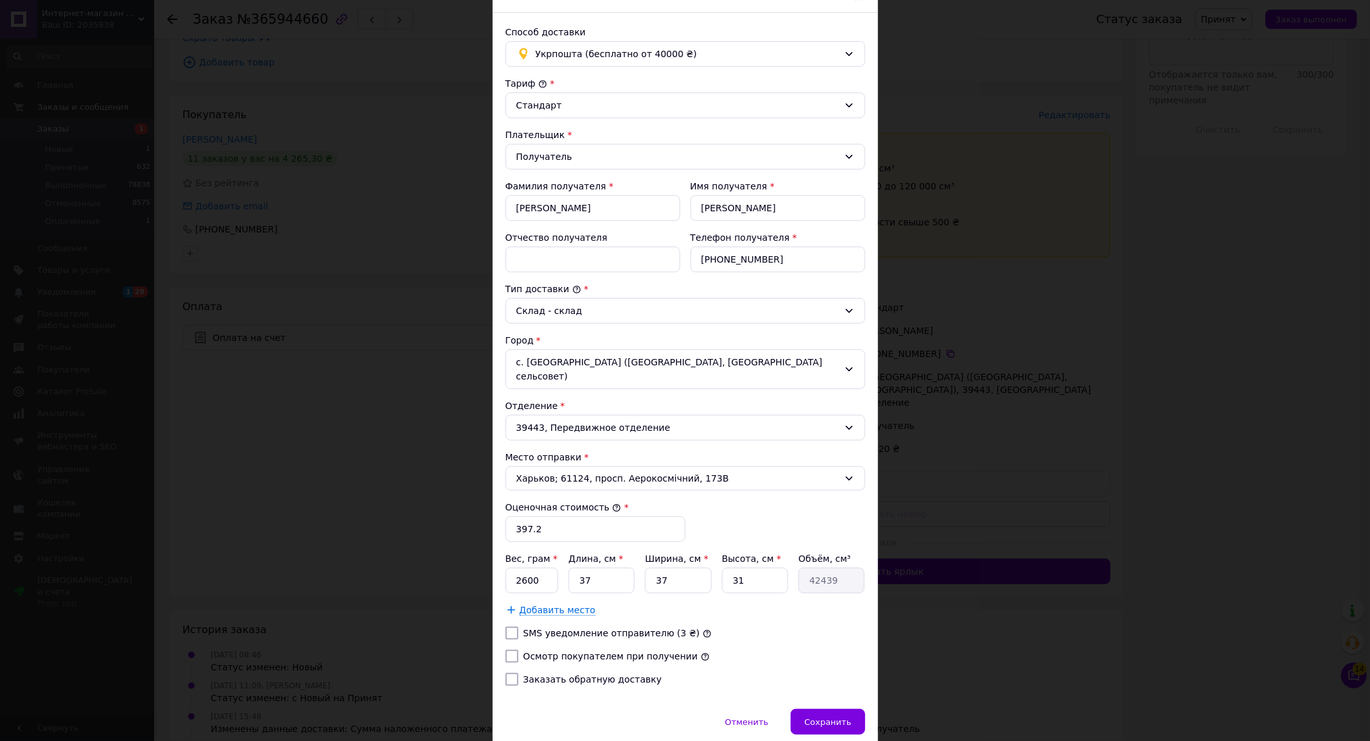
click at [527, 651] on label "Осмотр покупателем при получении" at bounding box center [610, 656] width 175 height 10
click at [518, 650] on input "Осмотр покупателем при получении" at bounding box center [511, 656] width 13 height 13
checkbox input "true"
click at [845, 717] on span "Сохранить" at bounding box center [827, 722] width 47 height 10
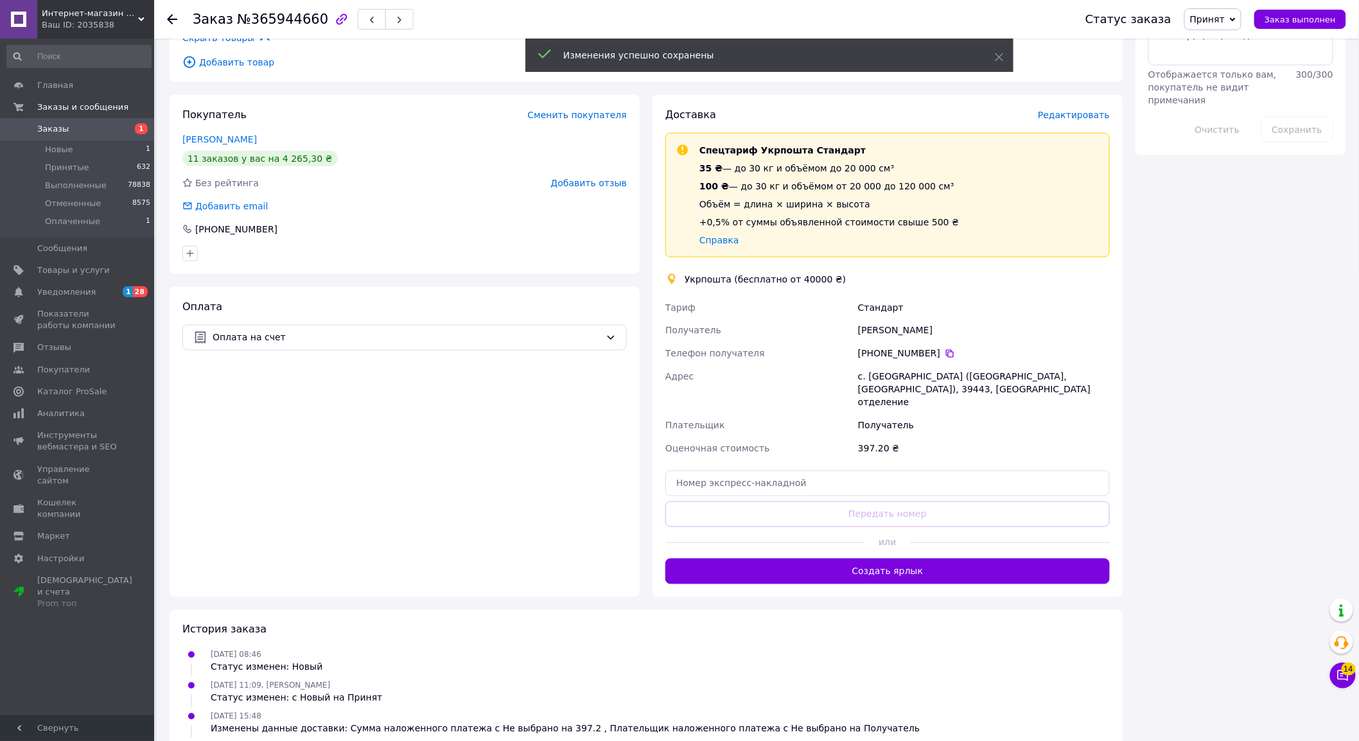
click at [1076, 110] on span "Редактировать" at bounding box center [1074, 115] width 72 height 10
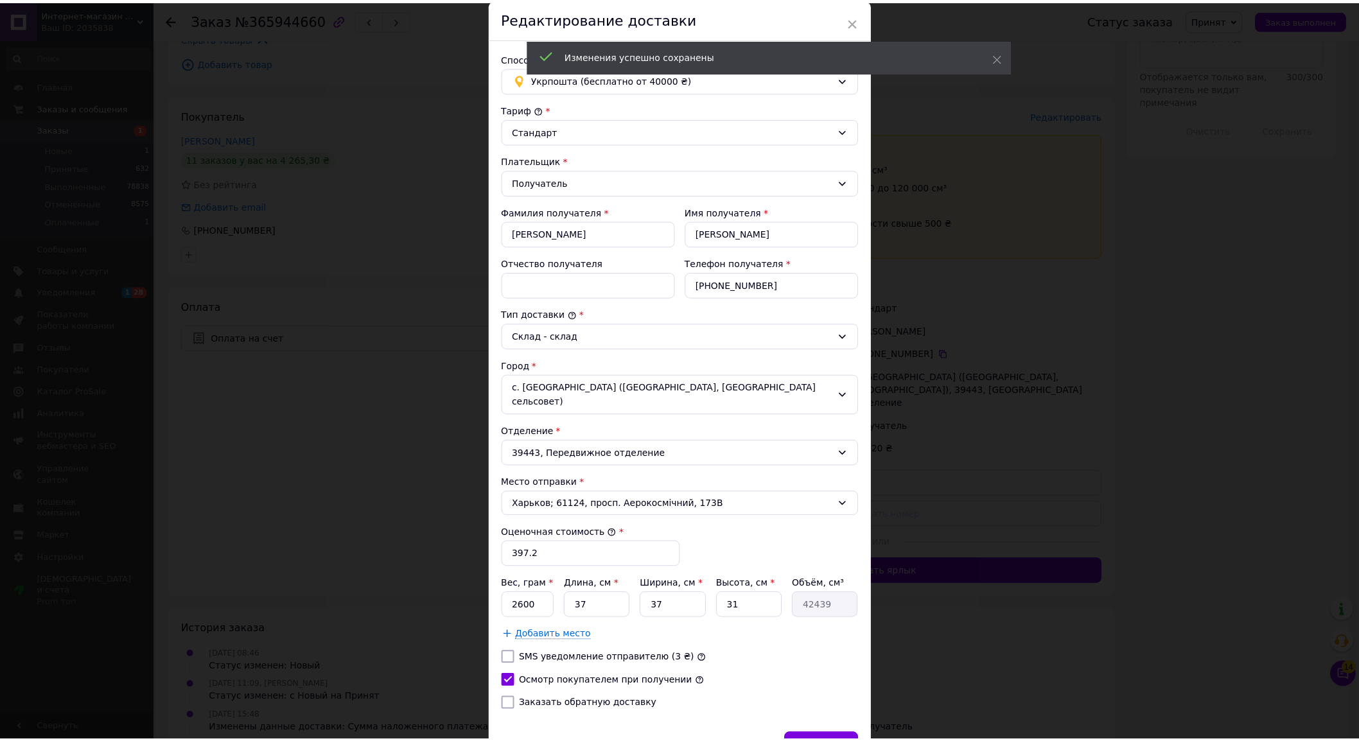
scroll to position [110, 0]
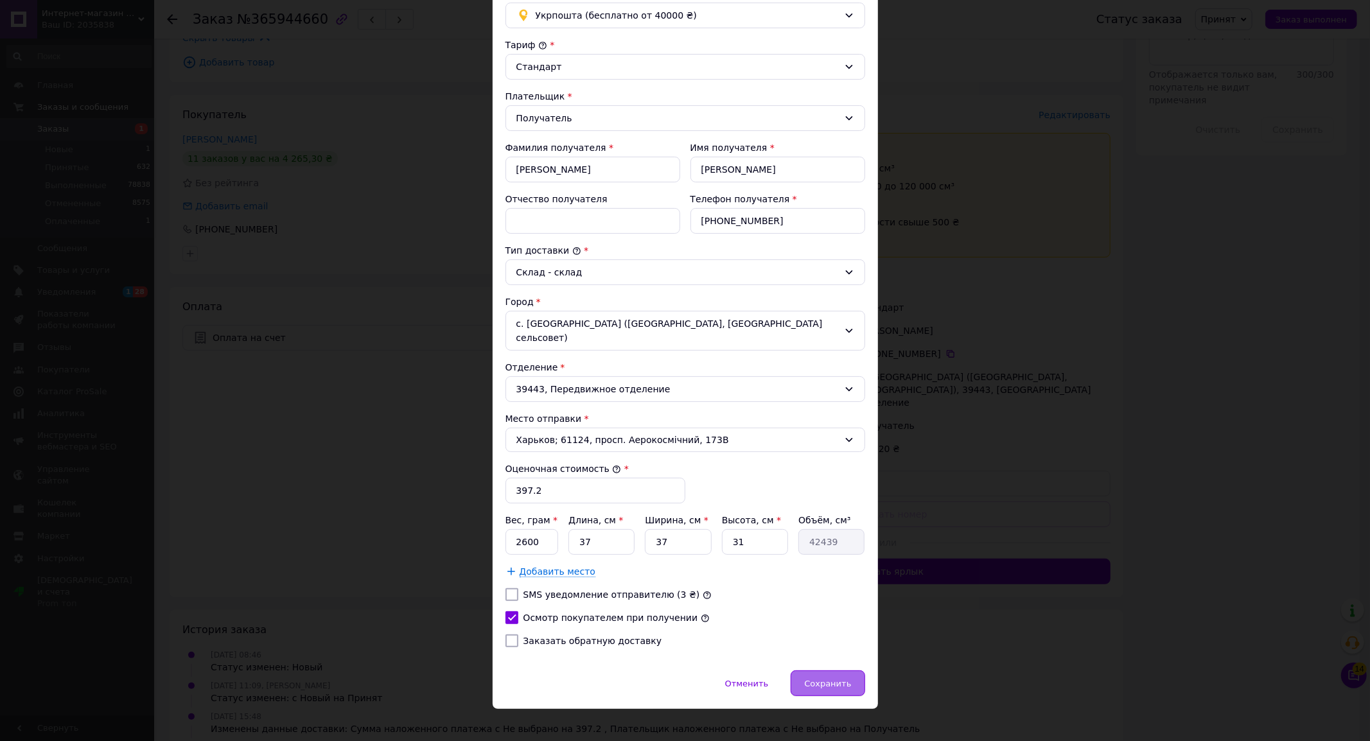
click at [834, 679] on span "Сохранить" at bounding box center [827, 684] width 47 height 10
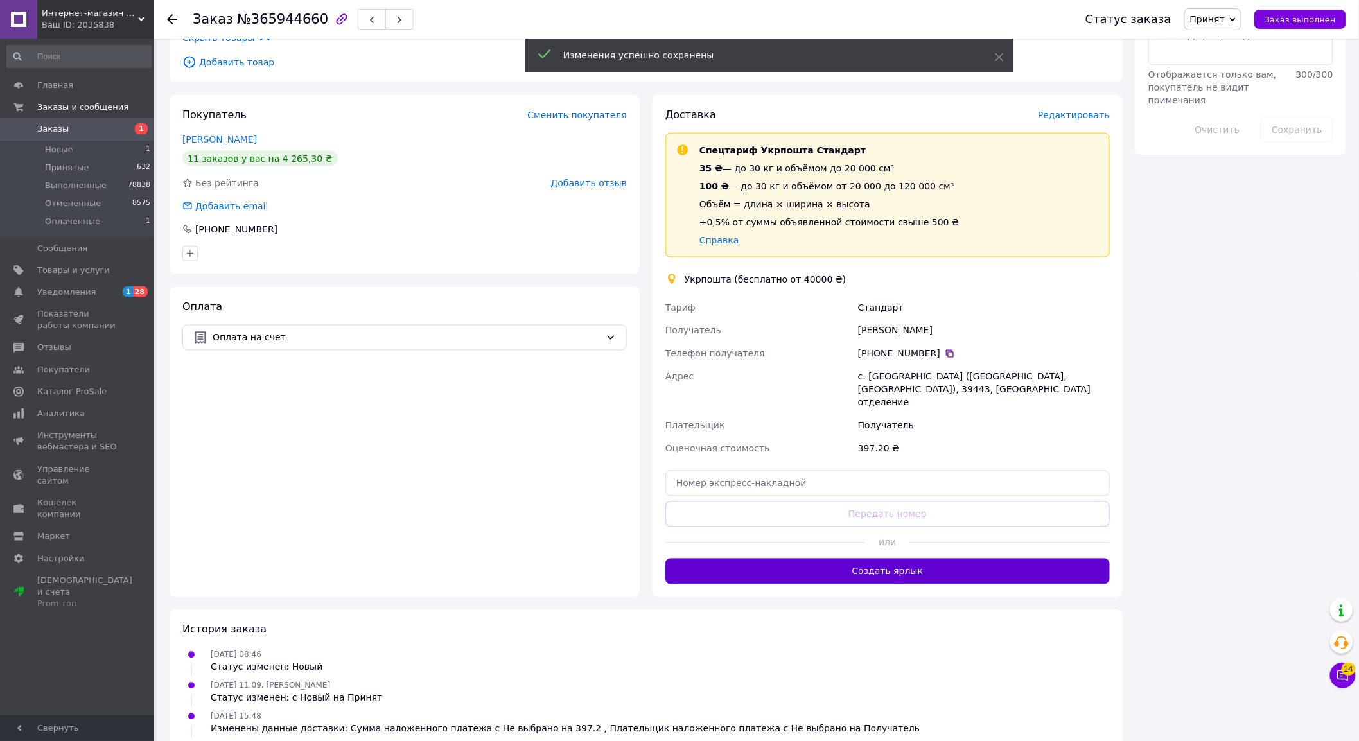
click at [865, 559] on button "Создать ярлык" at bounding box center [887, 572] width 444 height 26
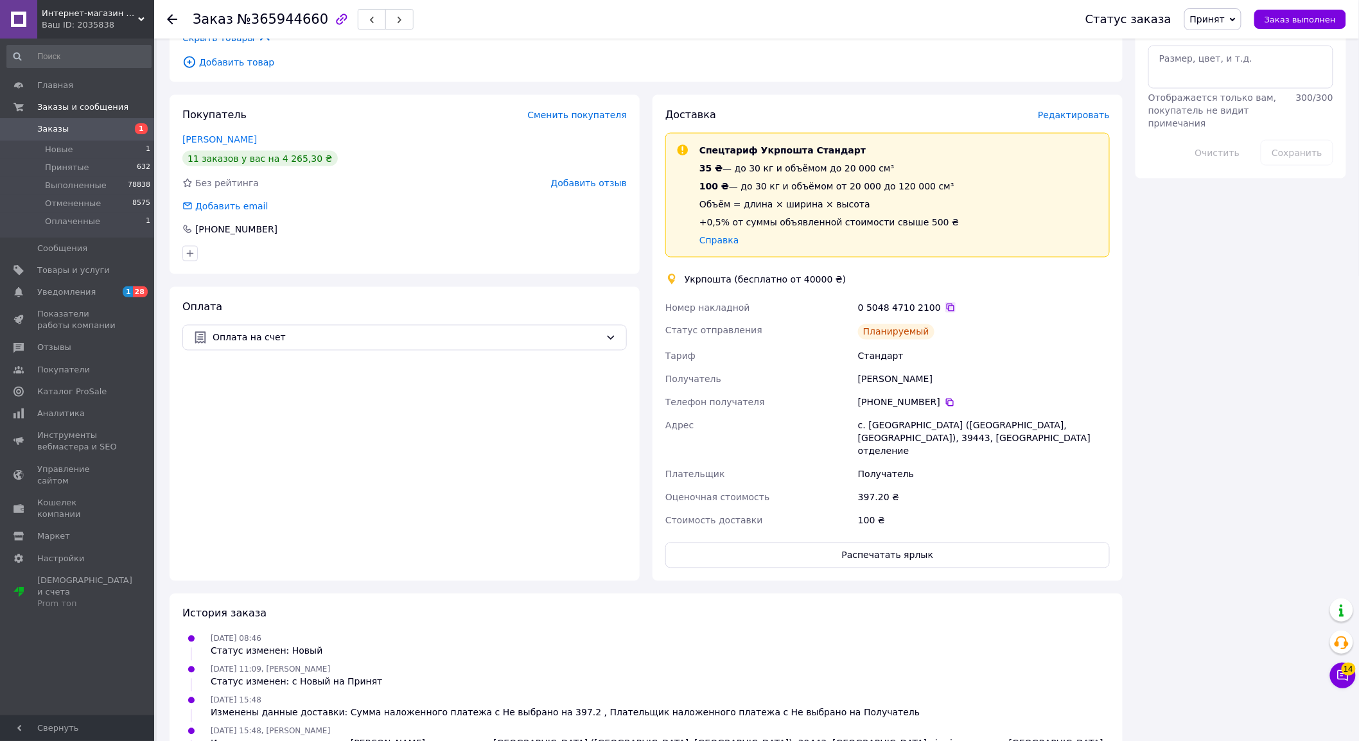
click at [945, 303] on icon at bounding box center [950, 308] width 10 height 10
click at [851, 543] on button "Распечатать ярлык" at bounding box center [887, 556] width 444 height 26
click at [66, 124] on span "Заказы" at bounding box center [78, 129] width 82 height 12
